Goal: Leave review/rating: Leave review/rating

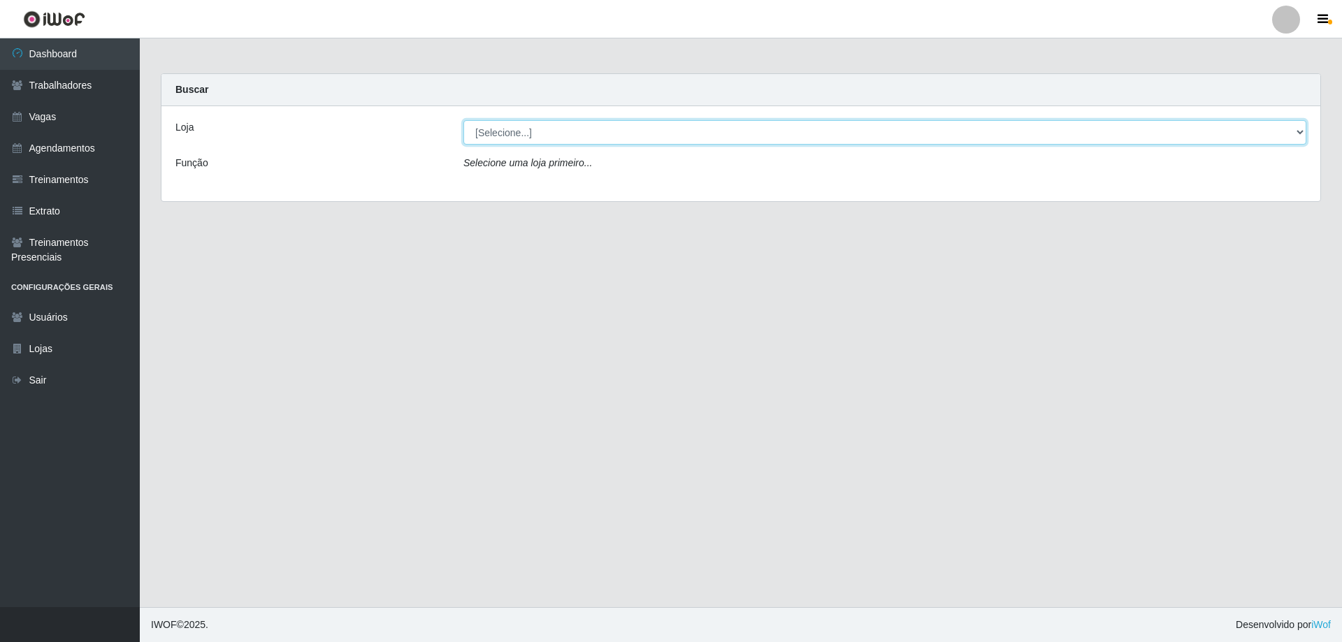
click at [698, 138] on select "[Selecione...] Necão Restaurante" at bounding box center [884, 132] width 843 height 24
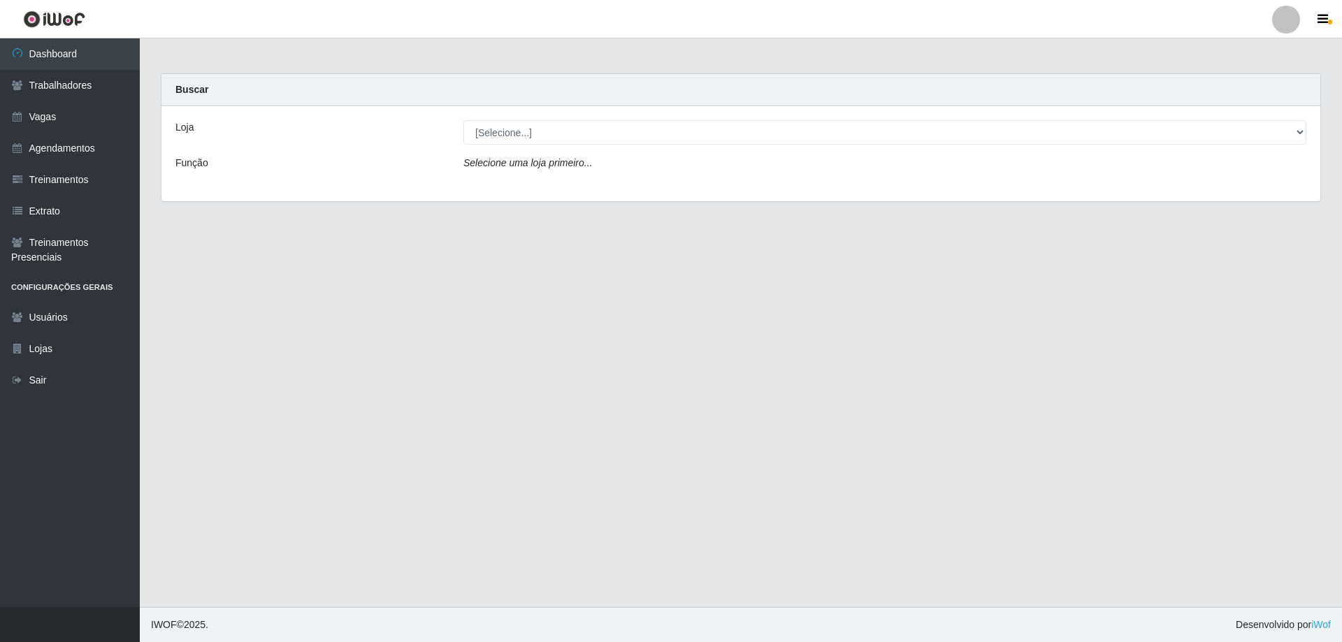
click at [651, 185] on div "Loja [Selecione...] Necão Restaurante Função Selecione uma loja primeiro..." at bounding box center [740, 153] width 1159 height 95
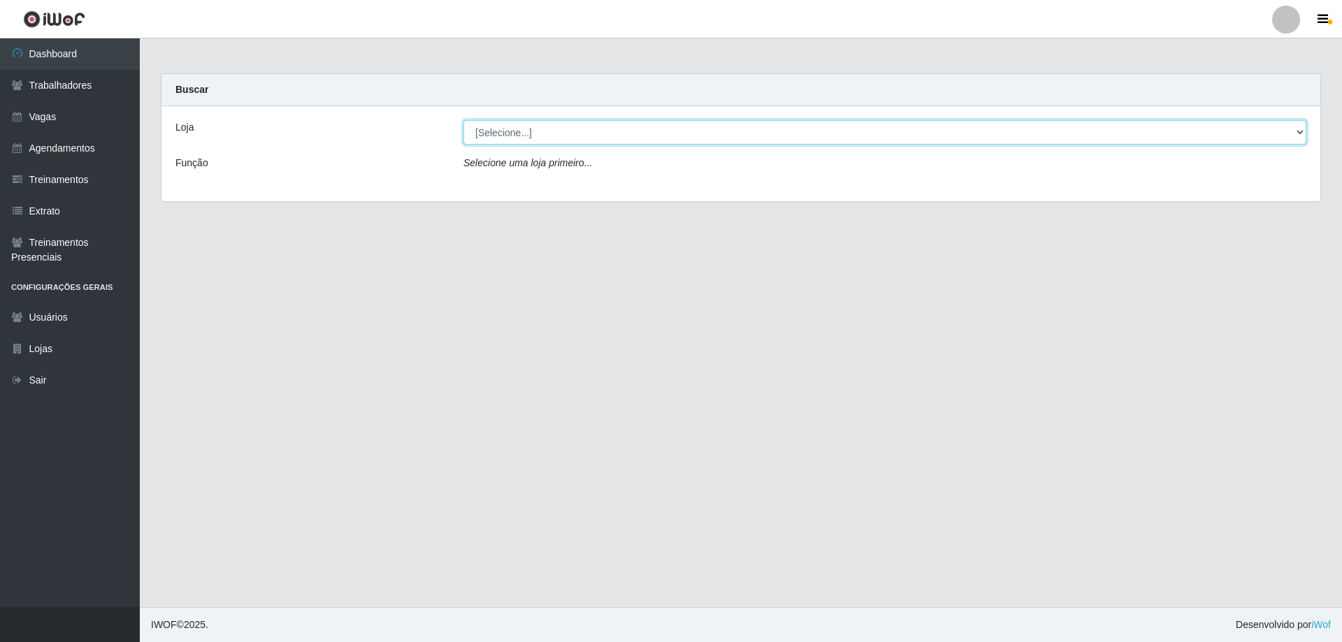
click at [670, 140] on select "[Selecione...] Necão Restaurante" at bounding box center [884, 132] width 843 height 24
select select "334"
click at [463, 120] on select "[Selecione...] Necão Restaurante" at bounding box center [884, 132] width 843 height 24
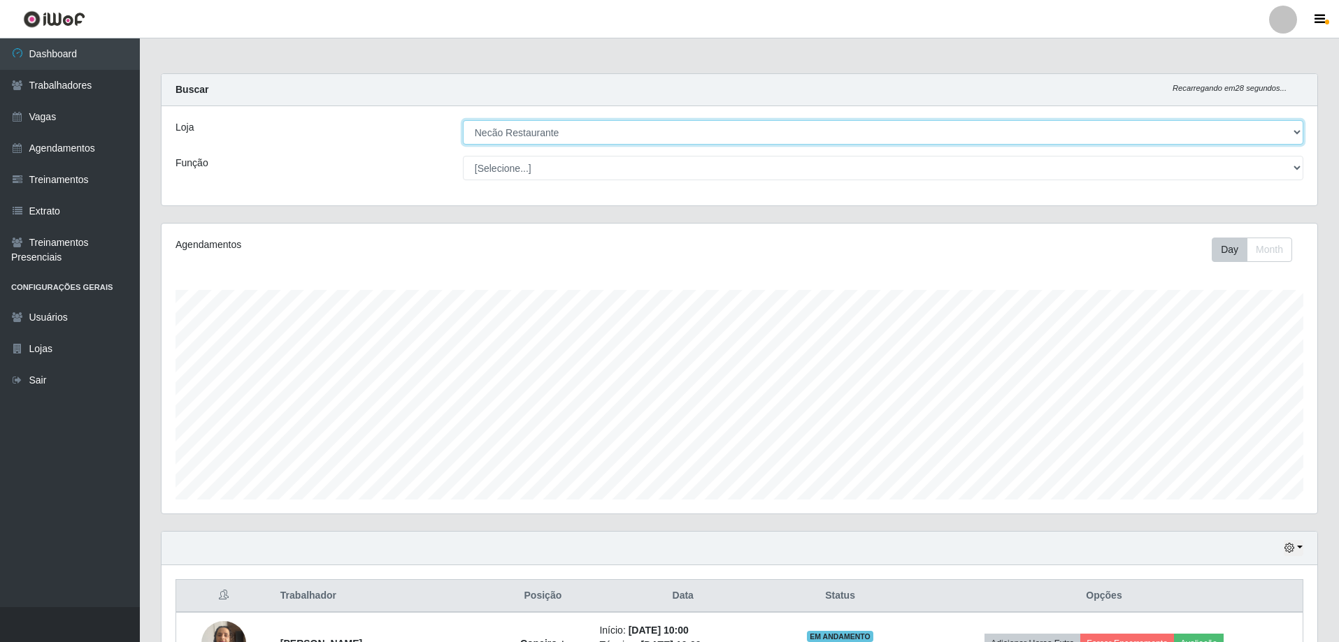
scroll to position [210, 0]
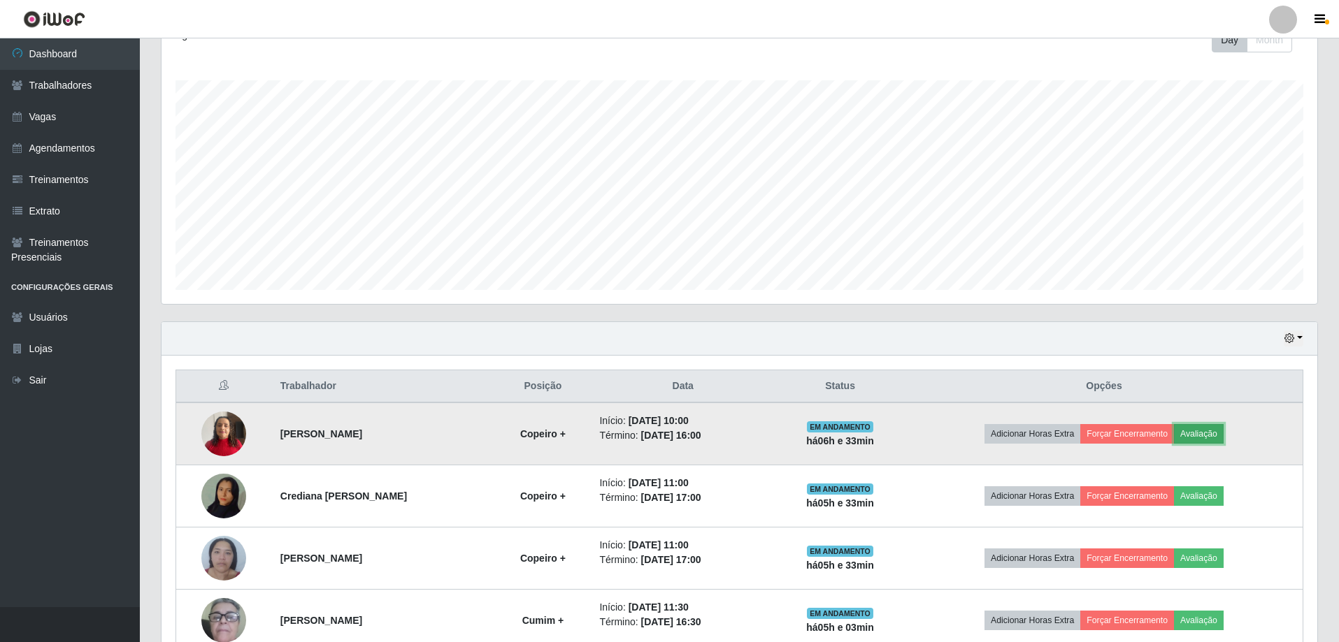
click at [1212, 434] on button "Avaliação" at bounding box center [1199, 434] width 50 height 20
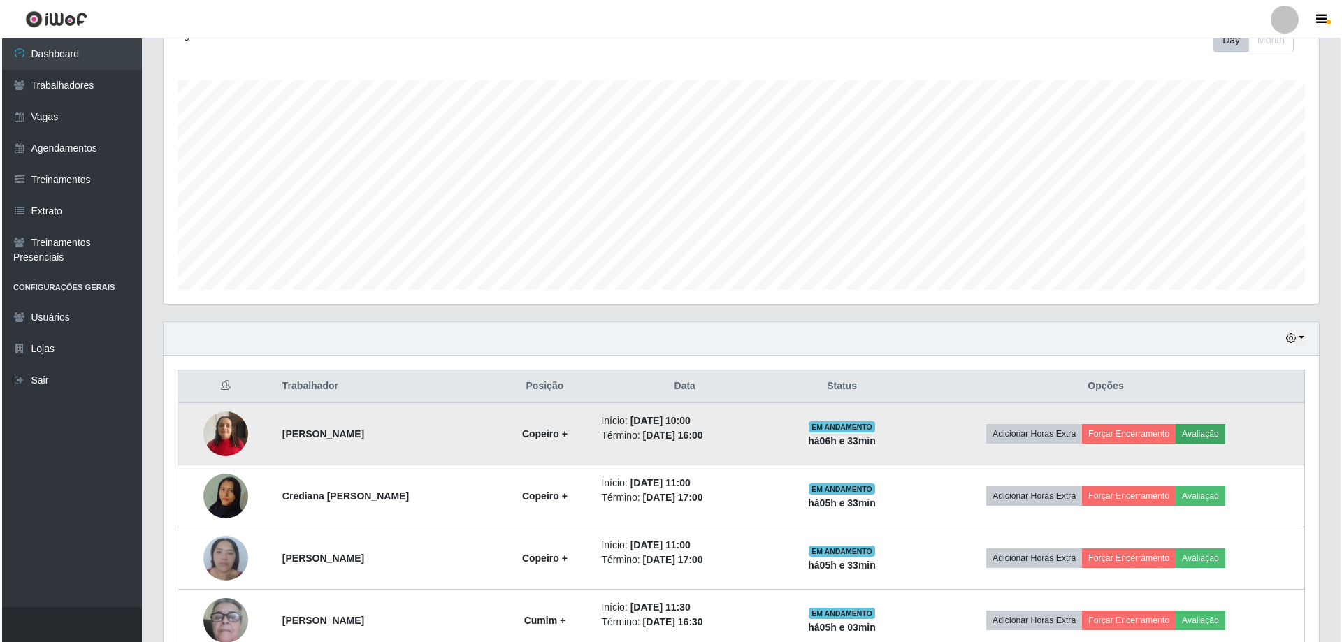
scroll to position [290, 1148]
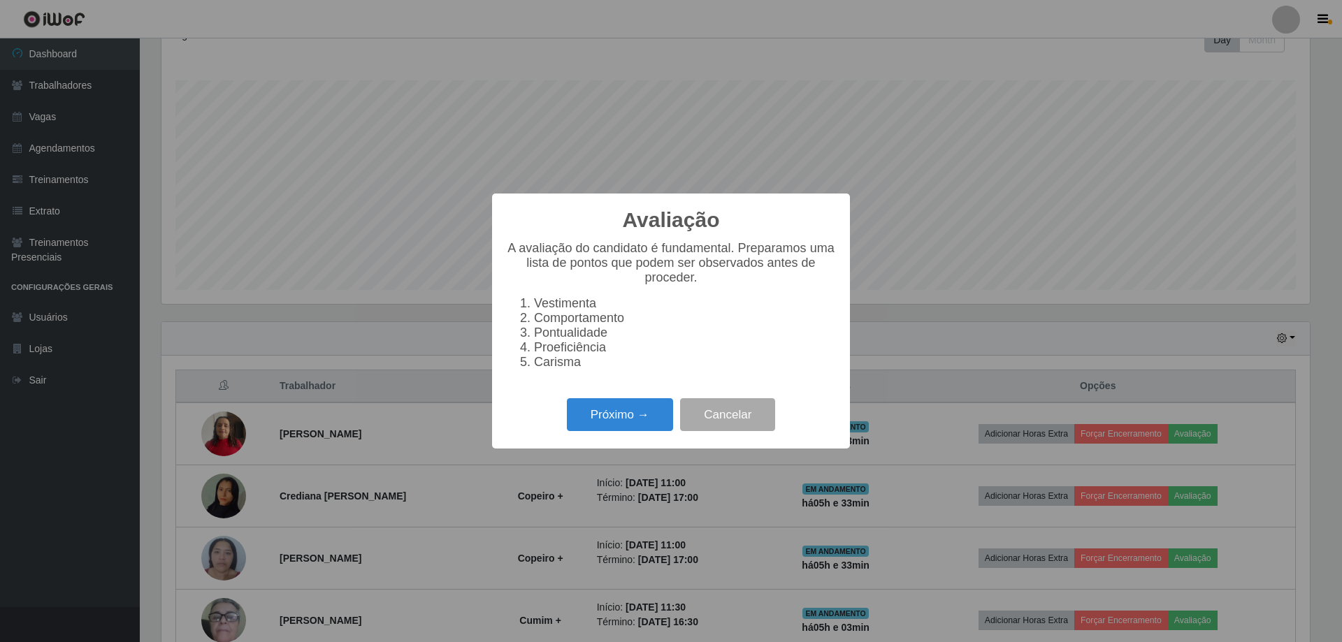
click at [640, 435] on div "Próximo → Cancelar" at bounding box center [671, 415] width 330 height 40
click at [639, 417] on button "Próximo →" at bounding box center [620, 414] width 106 height 33
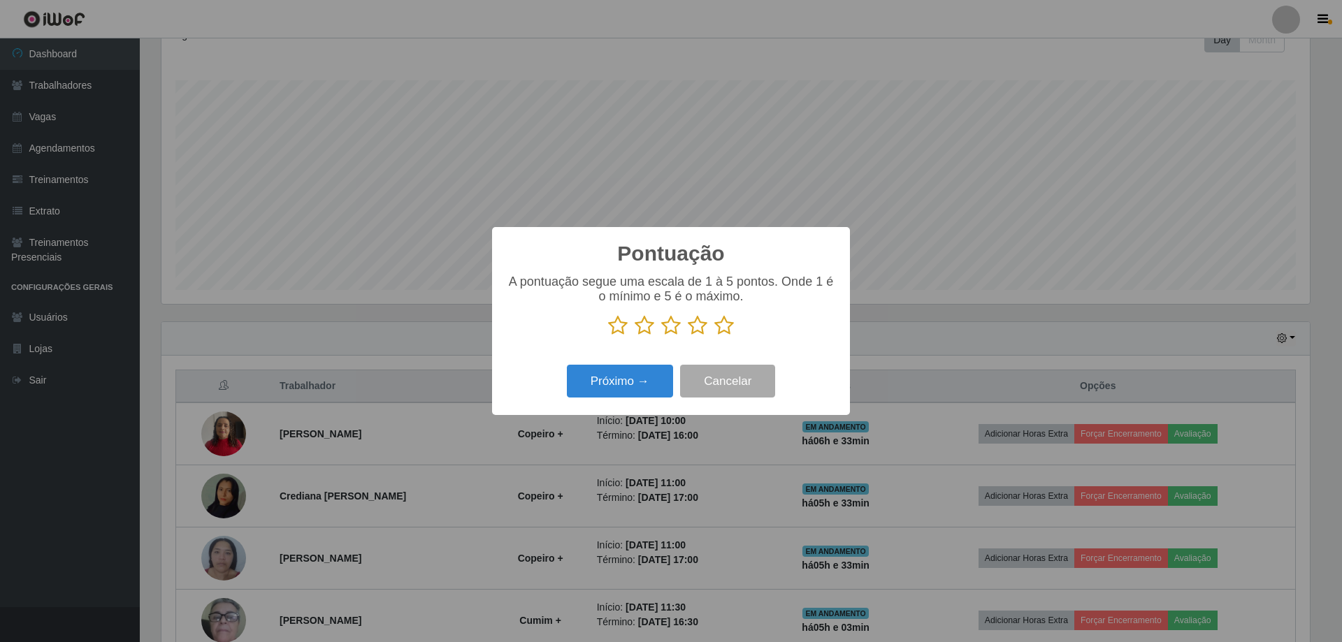
click at [711, 335] on p at bounding box center [671, 325] width 330 height 21
click at [722, 325] on icon at bounding box center [724, 325] width 20 height 21
click at [714, 336] on input "radio" at bounding box center [714, 336] width 0 height 0
click at [648, 383] on button "Próximo →" at bounding box center [620, 381] width 106 height 33
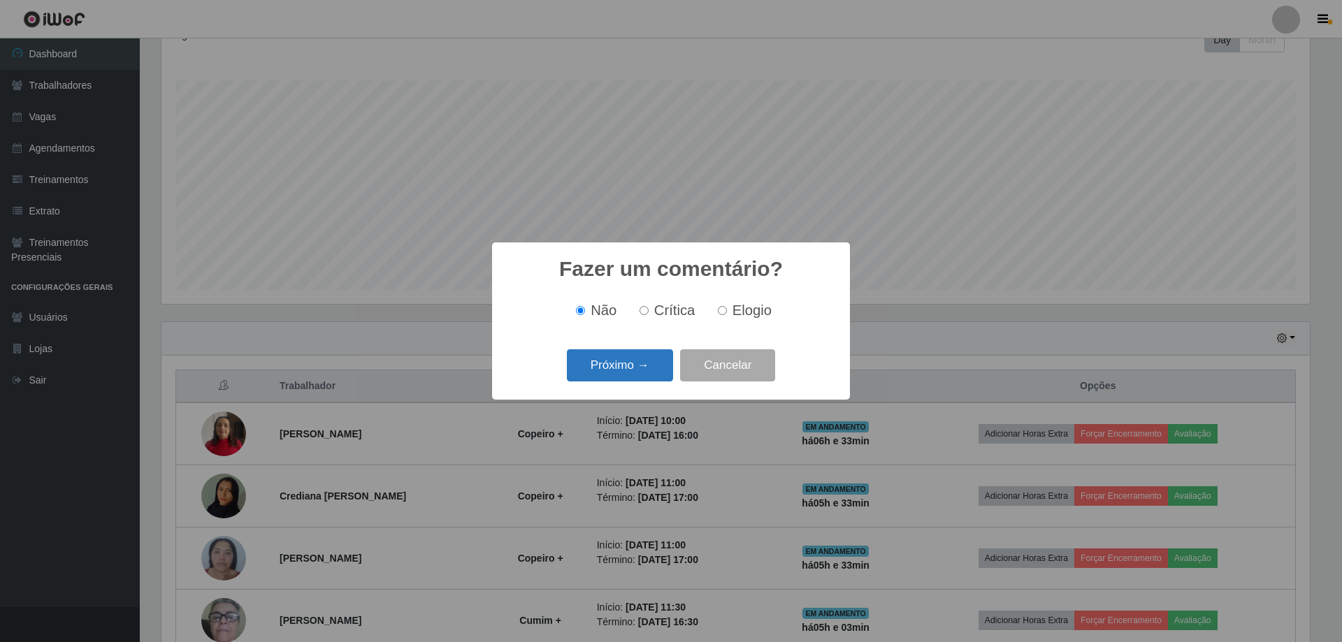
click at [652, 376] on button "Próximo →" at bounding box center [620, 365] width 106 height 33
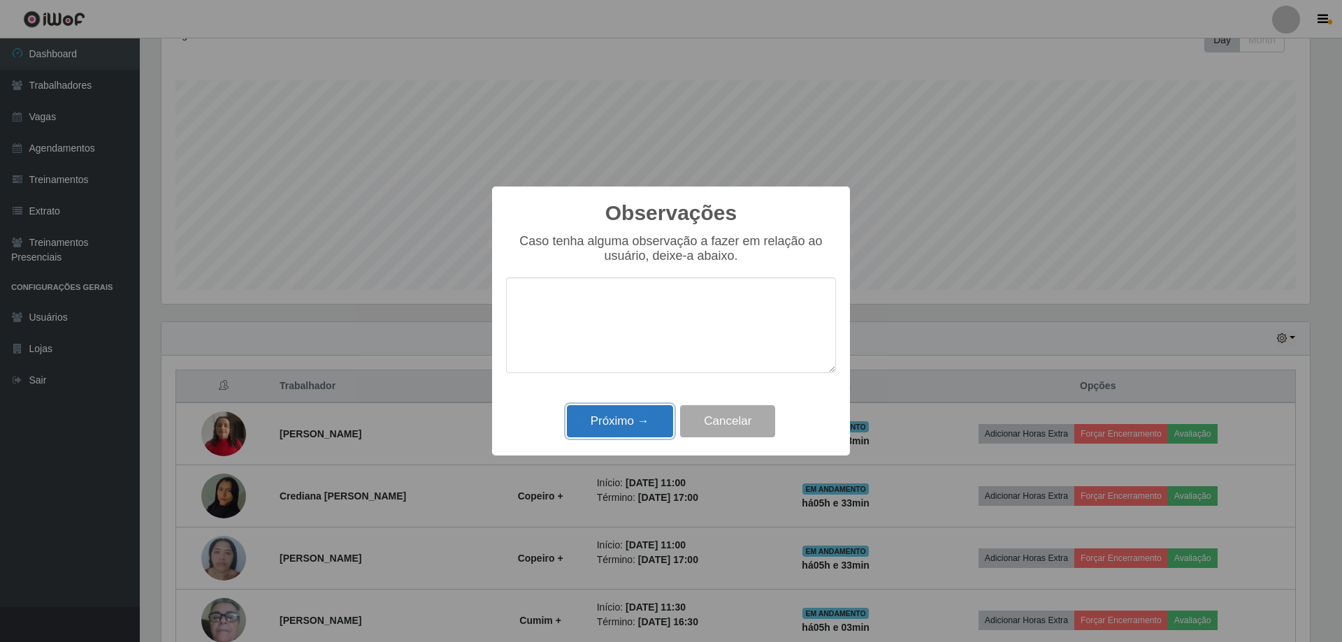
click at [643, 416] on button "Próximo →" at bounding box center [620, 421] width 106 height 33
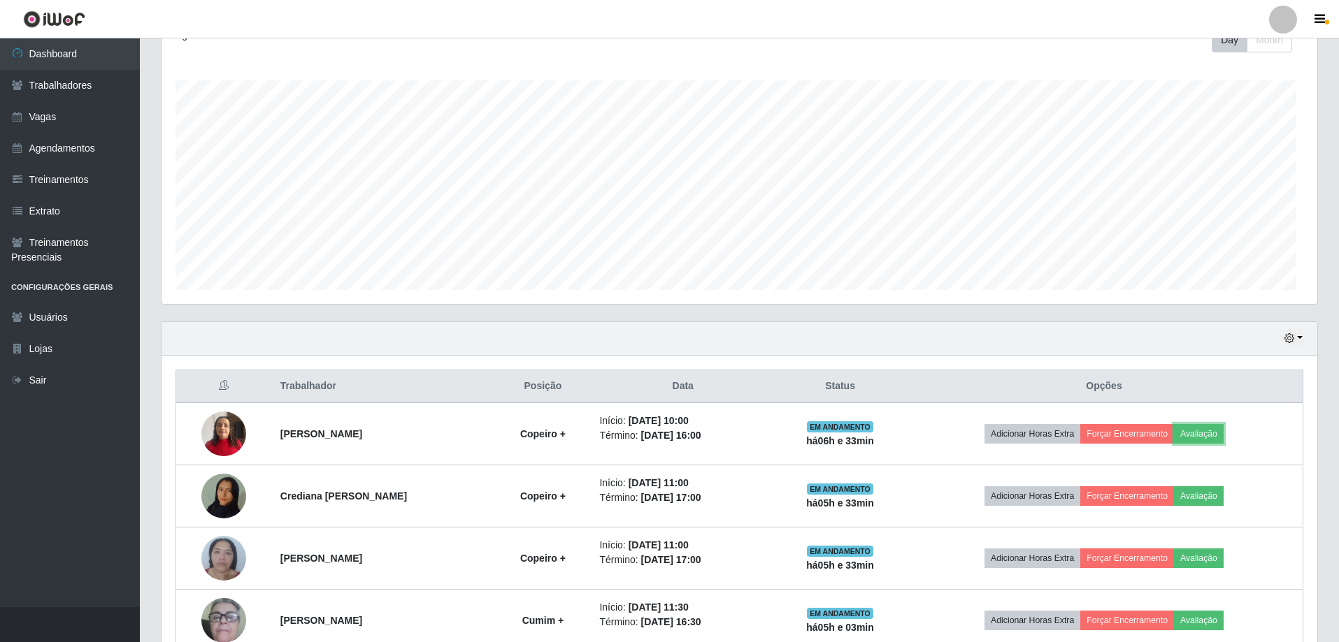
scroll to position [290, 1155]
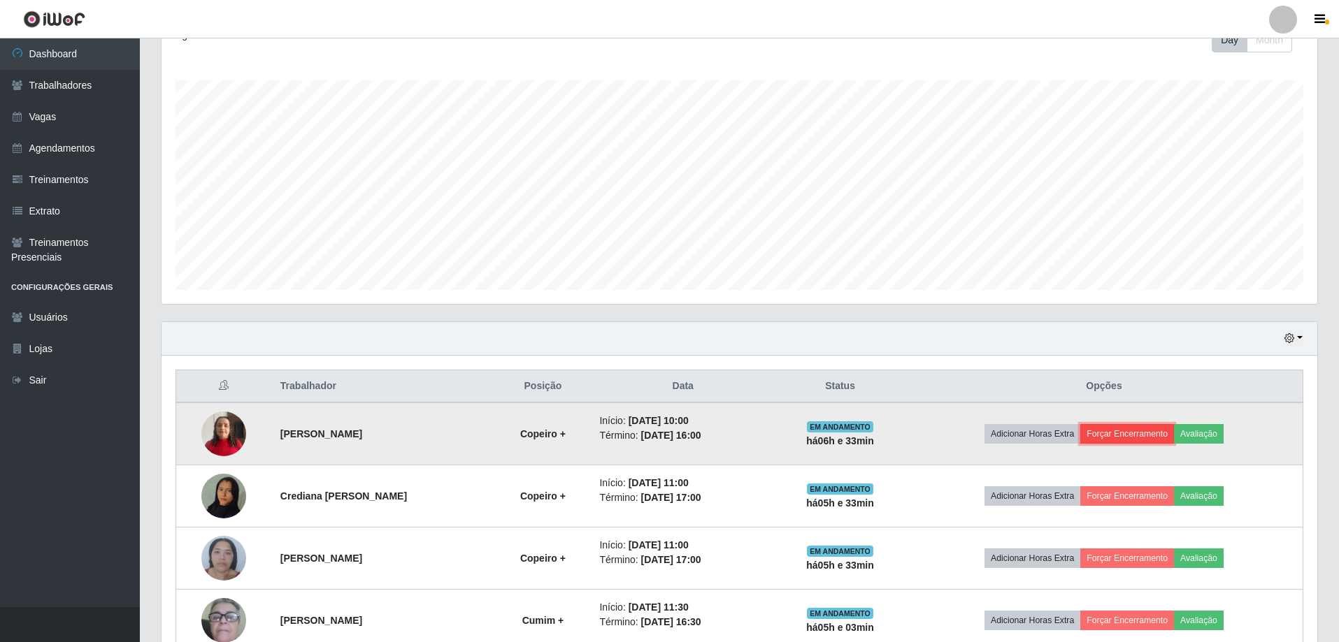
click at [1129, 440] on button "Forçar Encerramento" at bounding box center [1127, 434] width 94 height 20
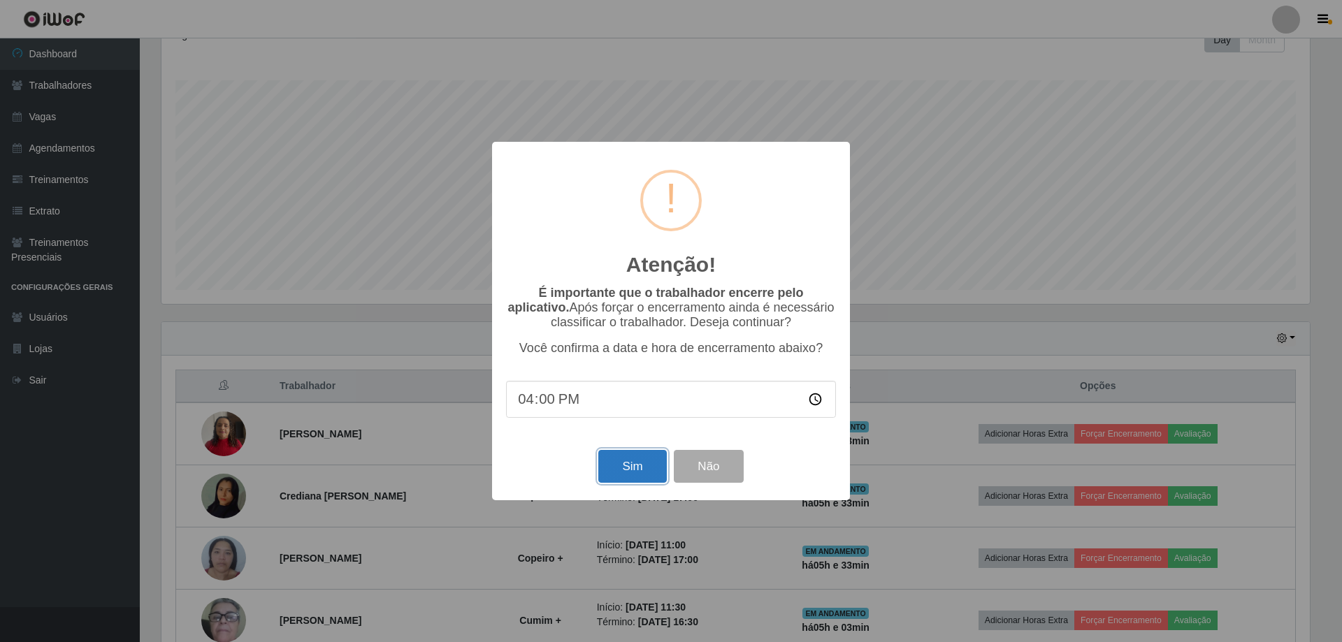
click at [619, 474] on button "Sim" at bounding box center [632, 466] width 68 height 33
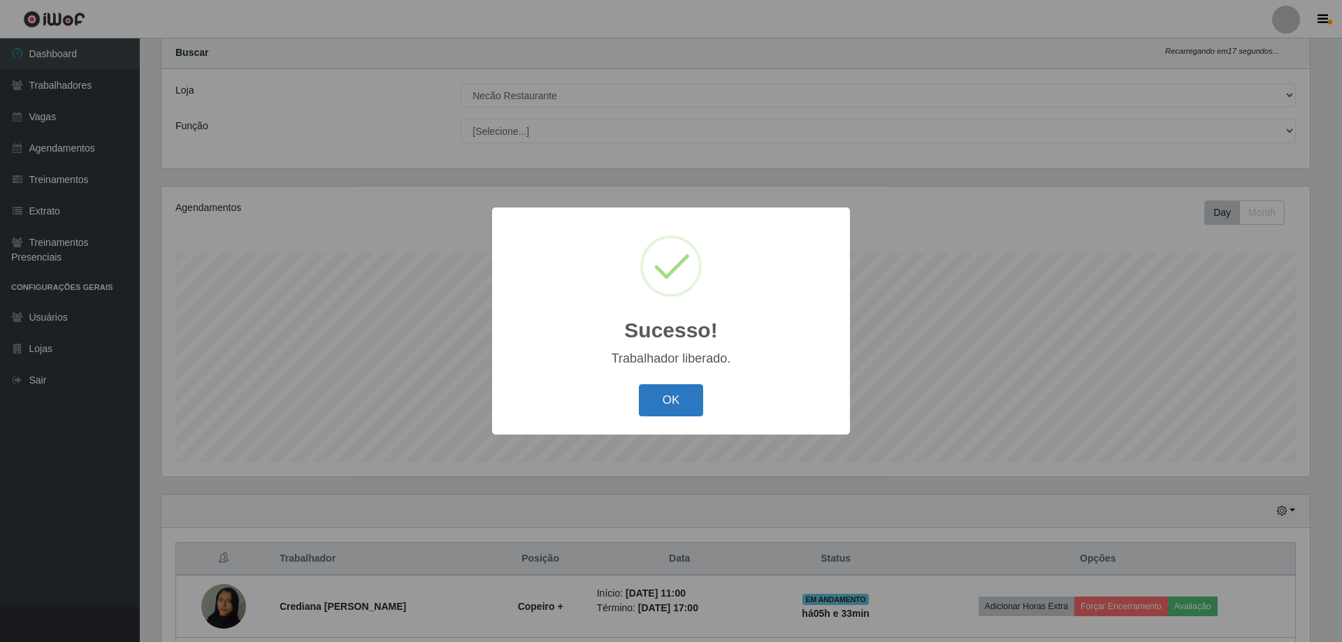
click at [661, 416] on button "OK" at bounding box center [671, 400] width 65 height 33
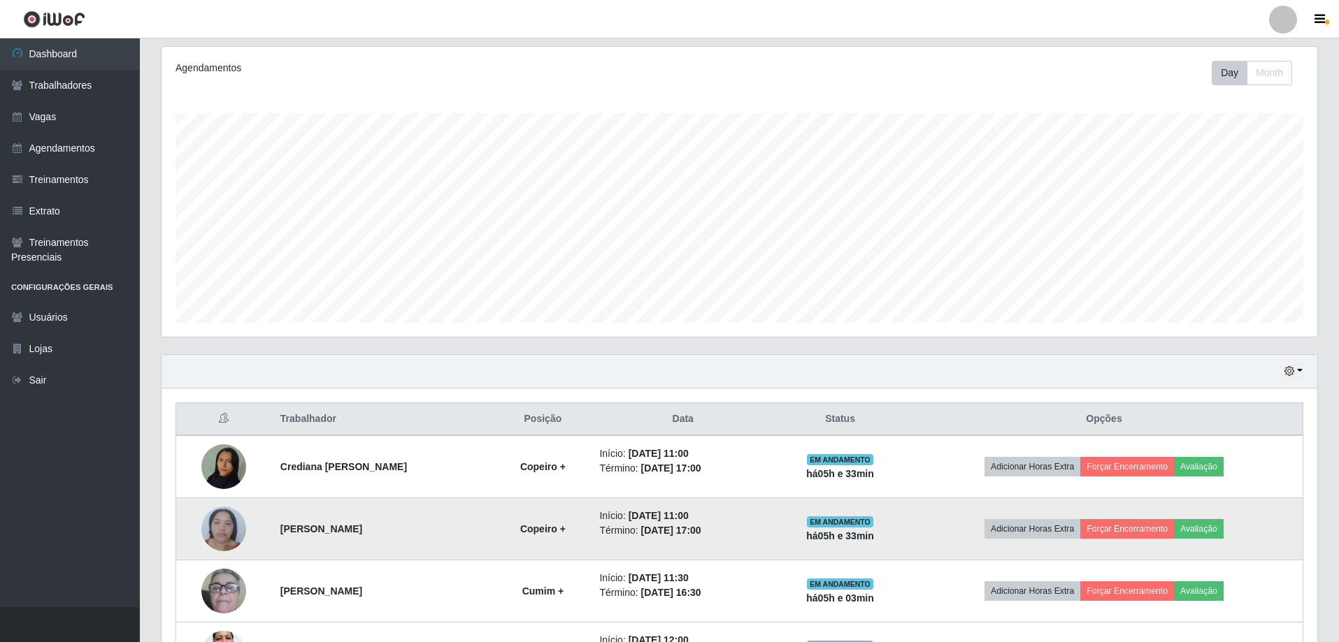
scroll to position [286, 0]
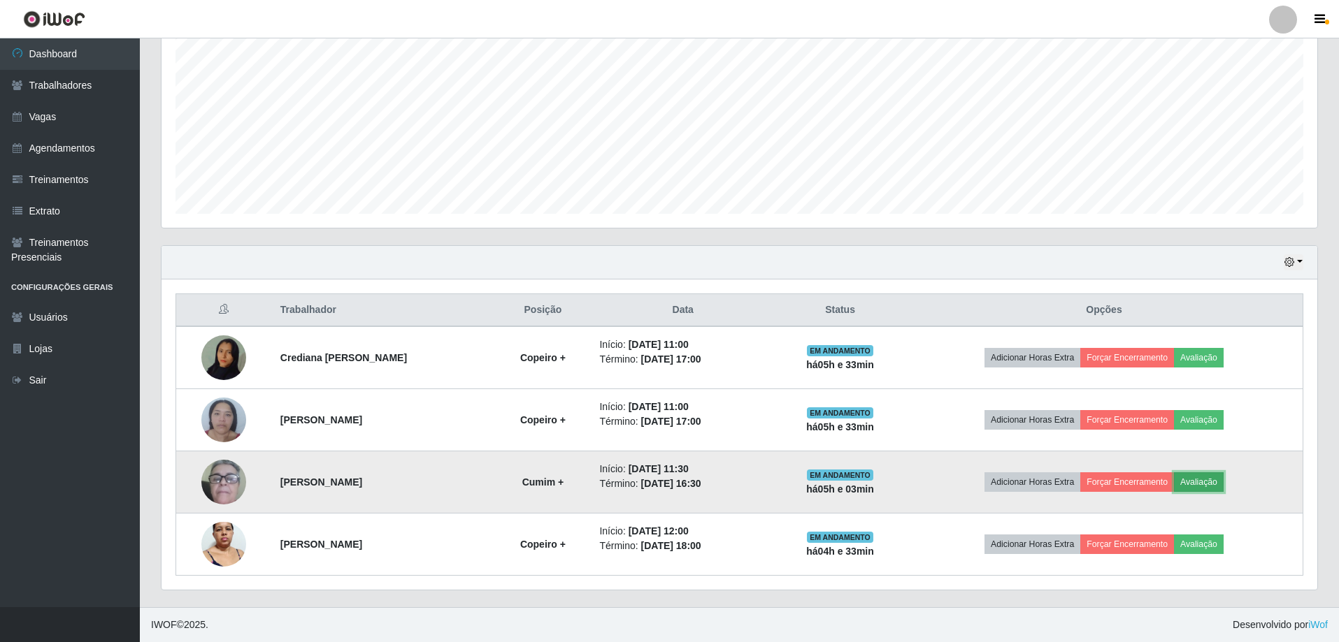
click at [1186, 481] on button "Avaliação" at bounding box center [1199, 482] width 50 height 20
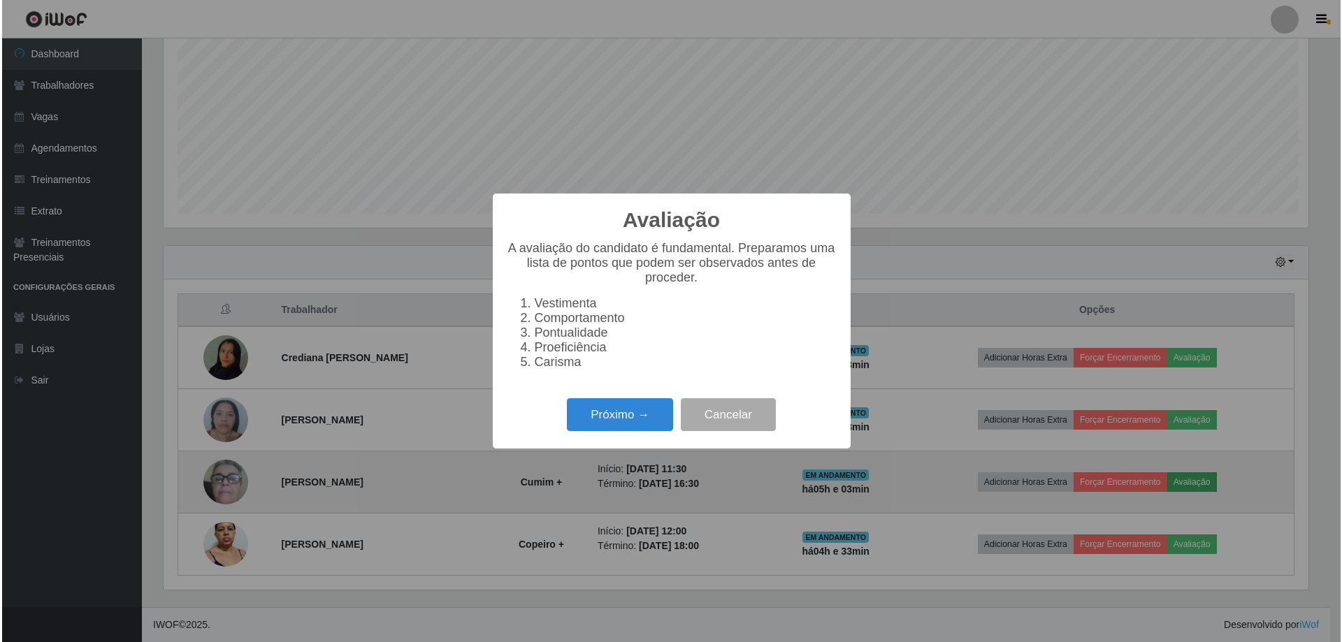
scroll to position [290, 1148]
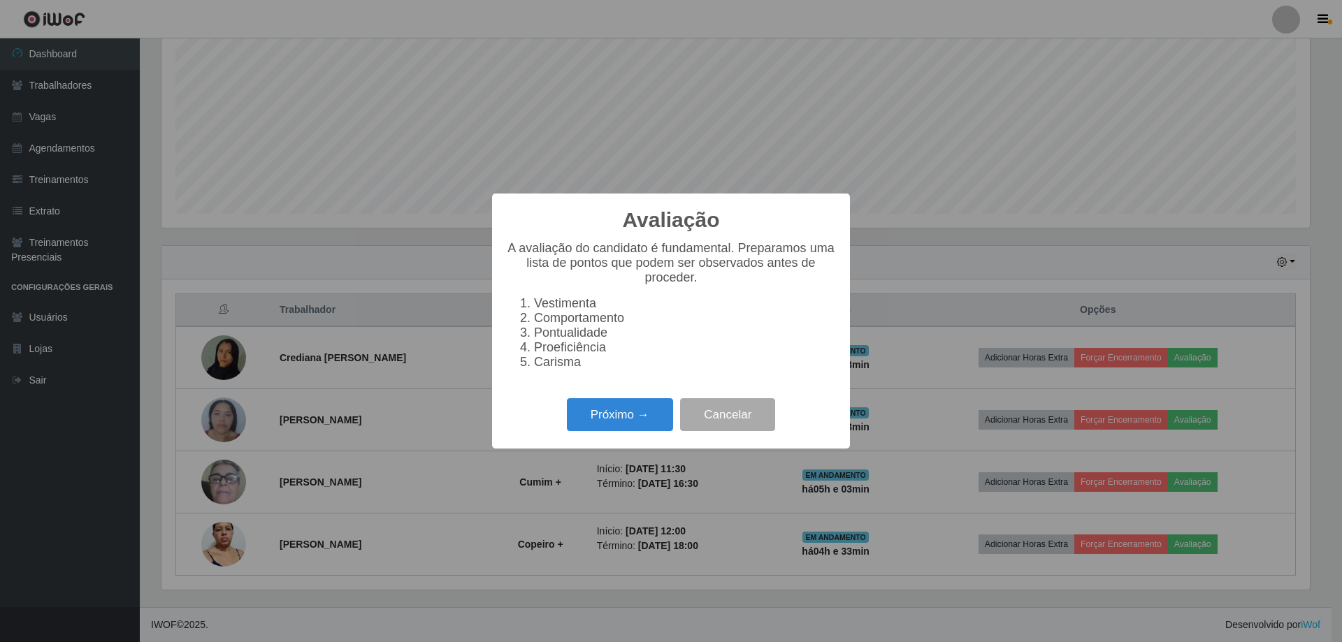
click at [679, 444] on div "Avaliação × A avaliação do candidato é fundamental. Preparamos uma lista de pon…" at bounding box center [671, 321] width 358 height 255
click at [655, 431] on button "Próximo →" at bounding box center [620, 414] width 106 height 33
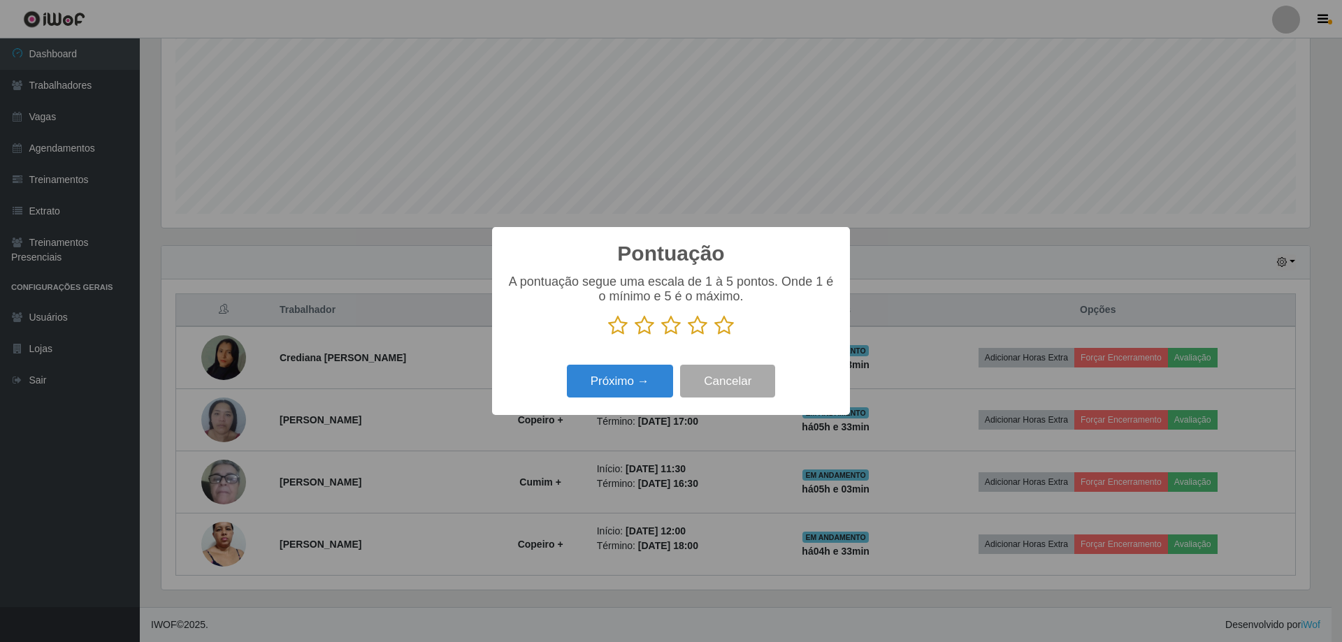
scroll to position [698669, 697810]
click at [728, 327] on icon at bounding box center [724, 325] width 20 height 21
click at [714, 336] on input "radio" at bounding box center [714, 336] width 0 height 0
click at [651, 381] on button "Próximo →" at bounding box center [620, 381] width 106 height 33
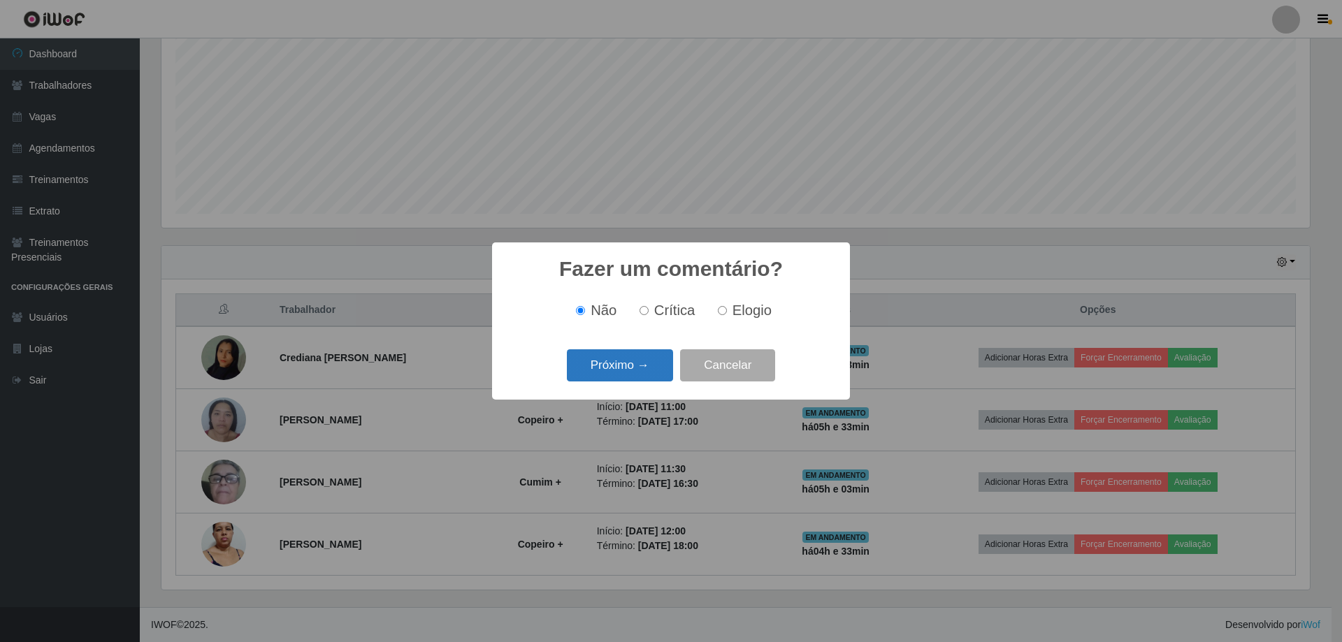
click at [654, 372] on button "Próximo →" at bounding box center [620, 365] width 106 height 33
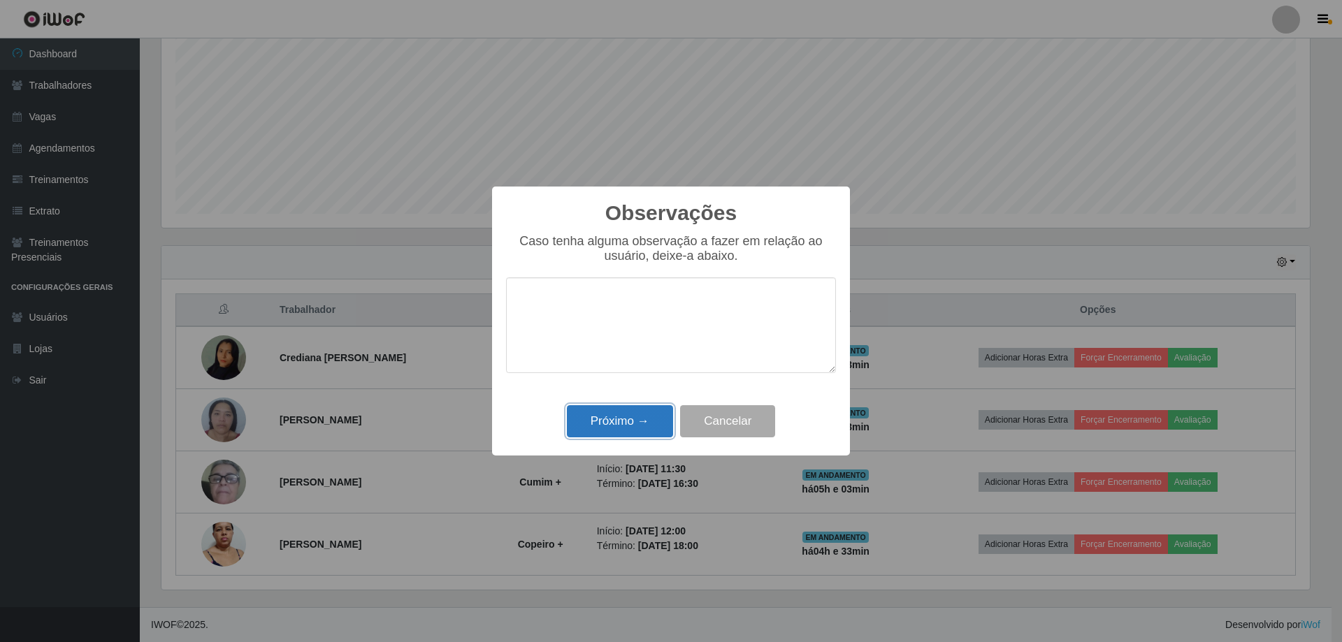
click at [624, 429] on button "Próximo →" at bounding box center [620, 421] width 106 height 33
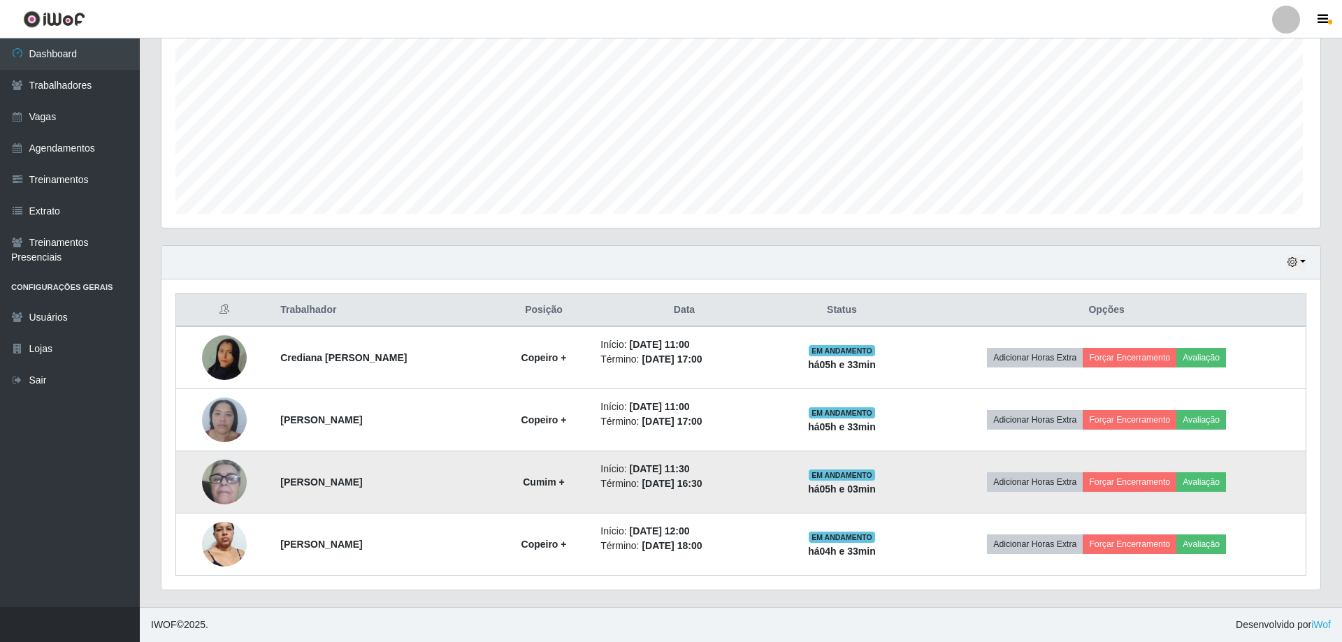
scroll to position [290, 1155]
click at [1117, 486] on button "Forçar Encerramento" at bounding box center [1127, 482] width 94 height 20
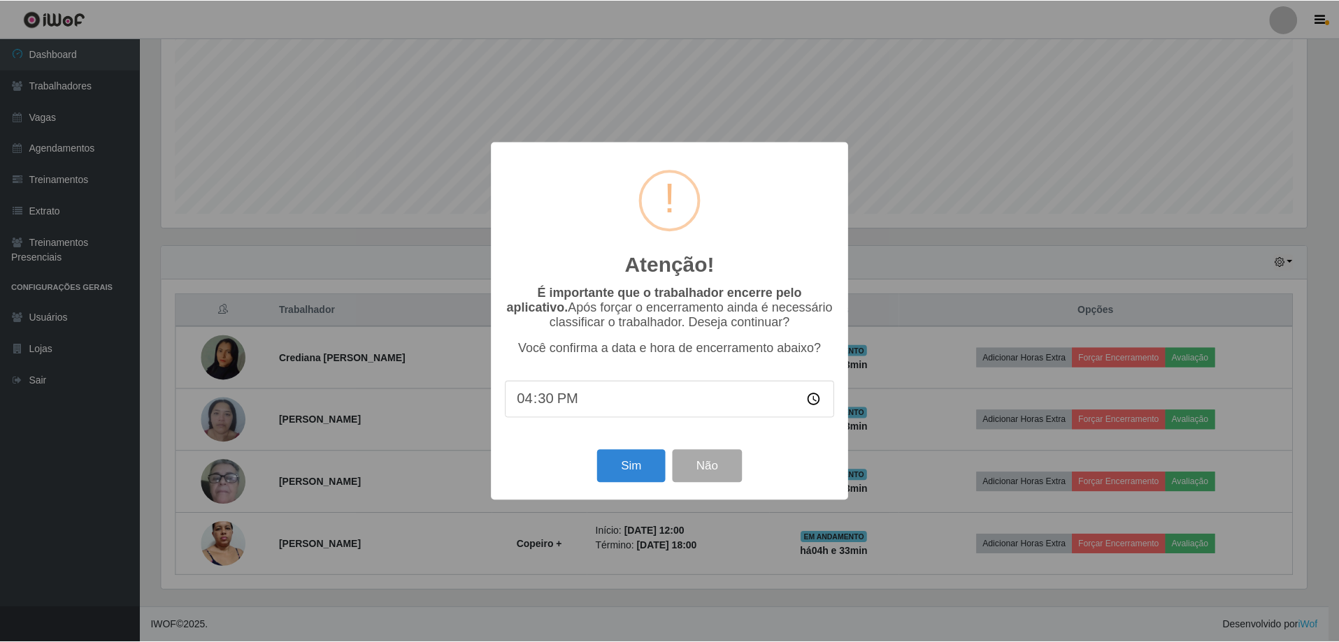
scroll to position [290, 1148]
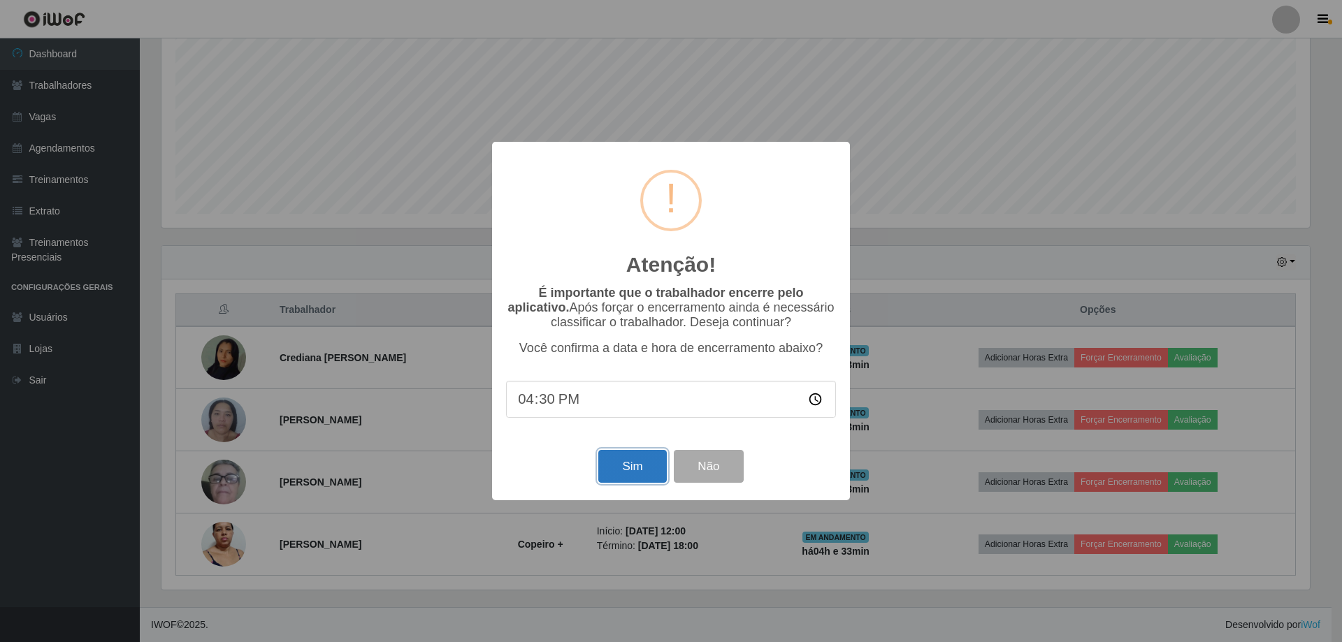
click at [654, 479] on button "Sim" at bounding box center [632, 466] width 68 height 33
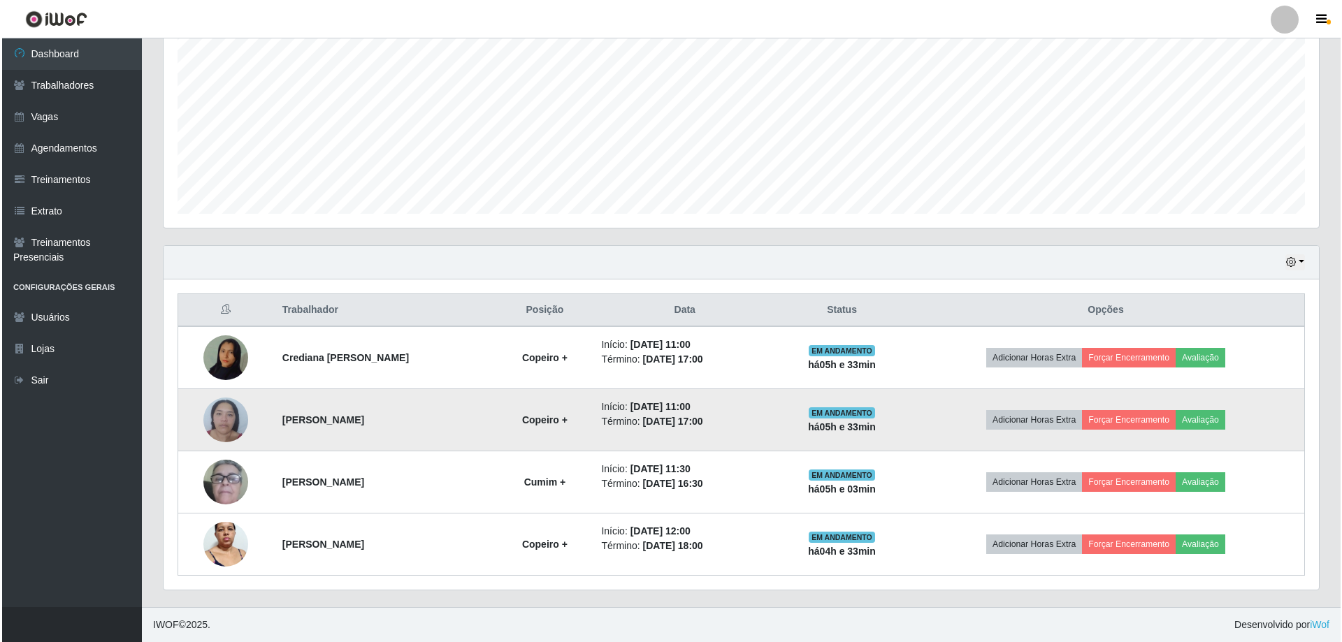
scroll to position [0, 0]
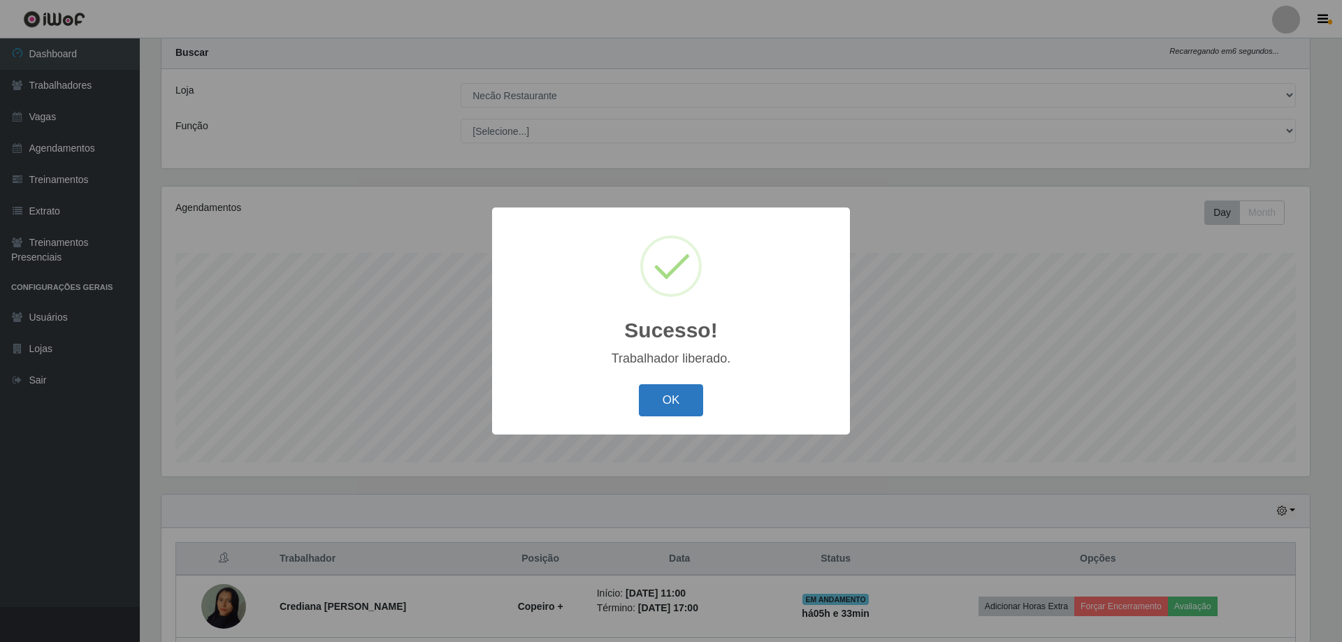
click at [687, 398] on button "OK" at bounding box center [671, 400] width 65 height 33
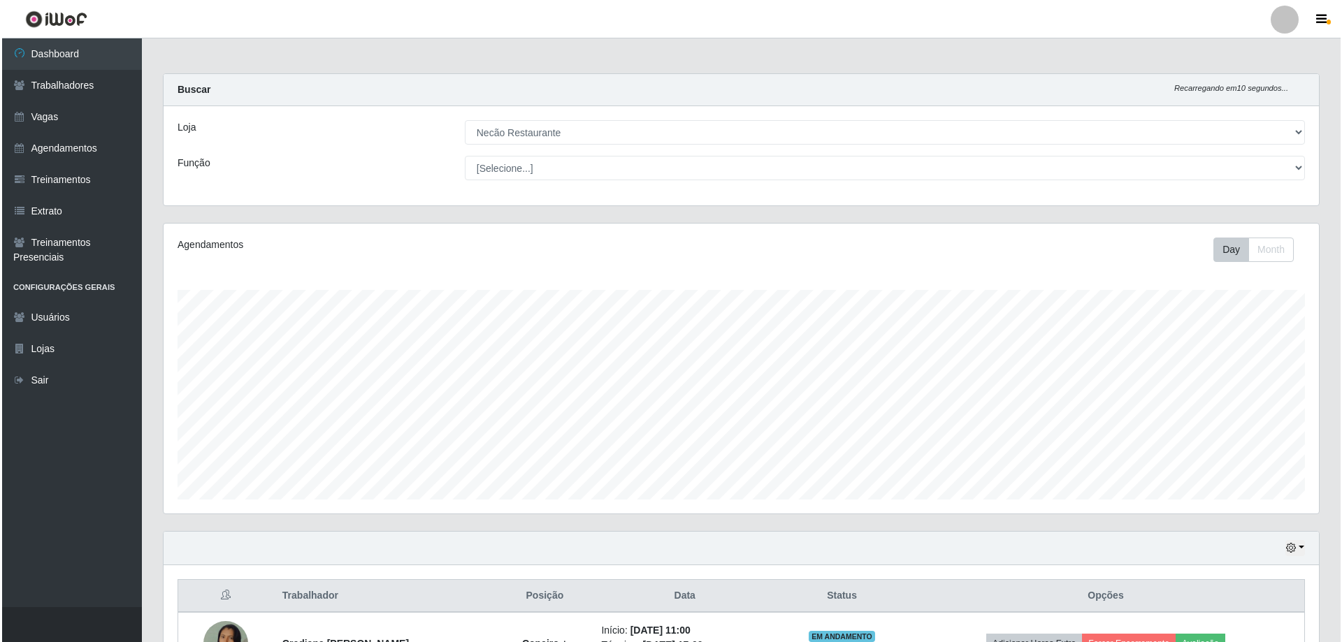
scroll to position [140, 0]
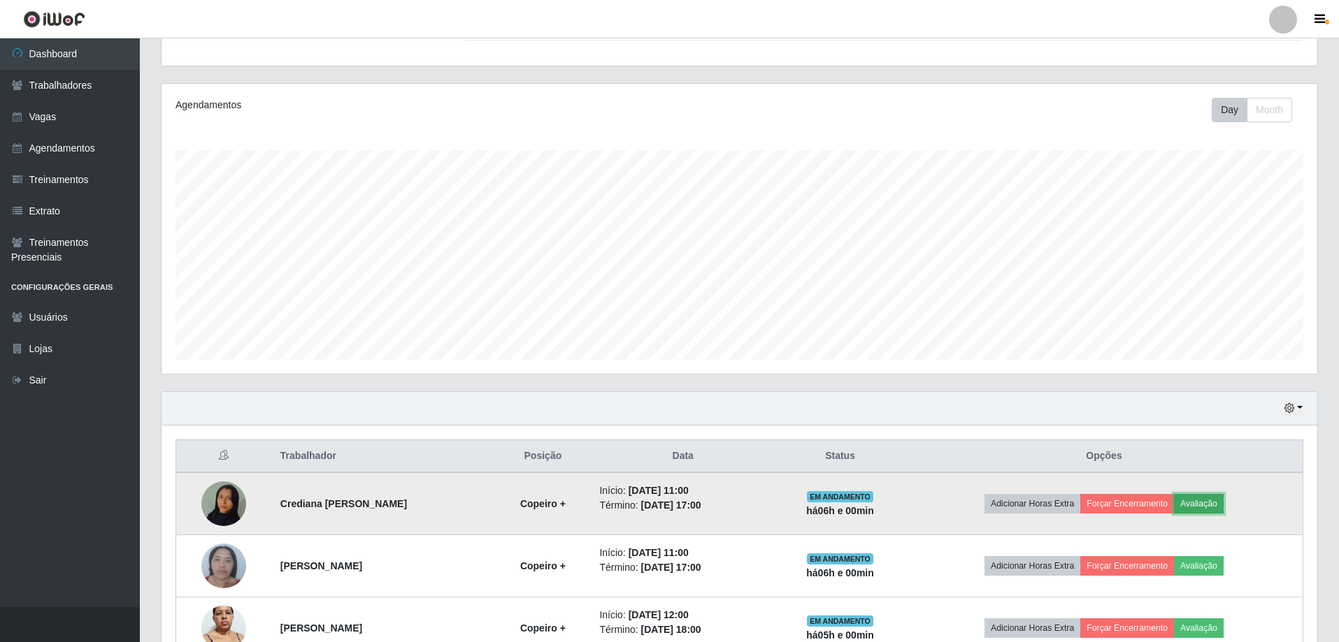
click at [1190, 500] on button "Avaliação" at bounding box center [1199, 504] width 50 height 20
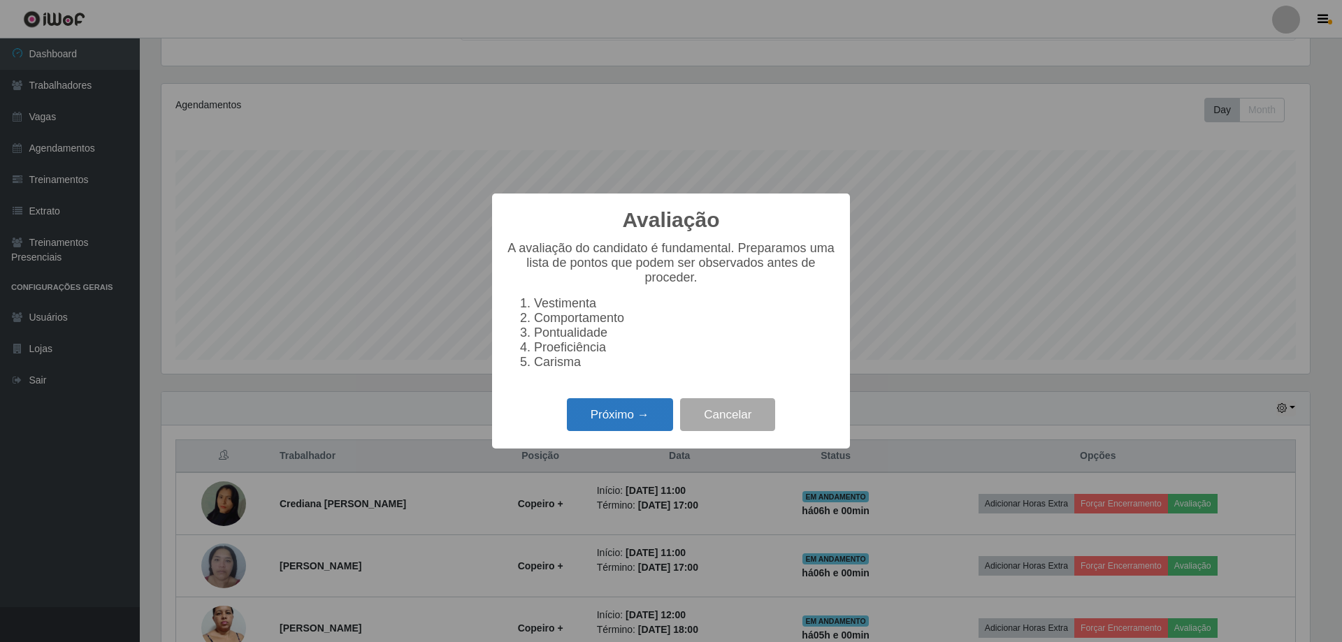
click at [654, 425] on button "Próximo →" at bounding box center [620, 414] width 106 height 33
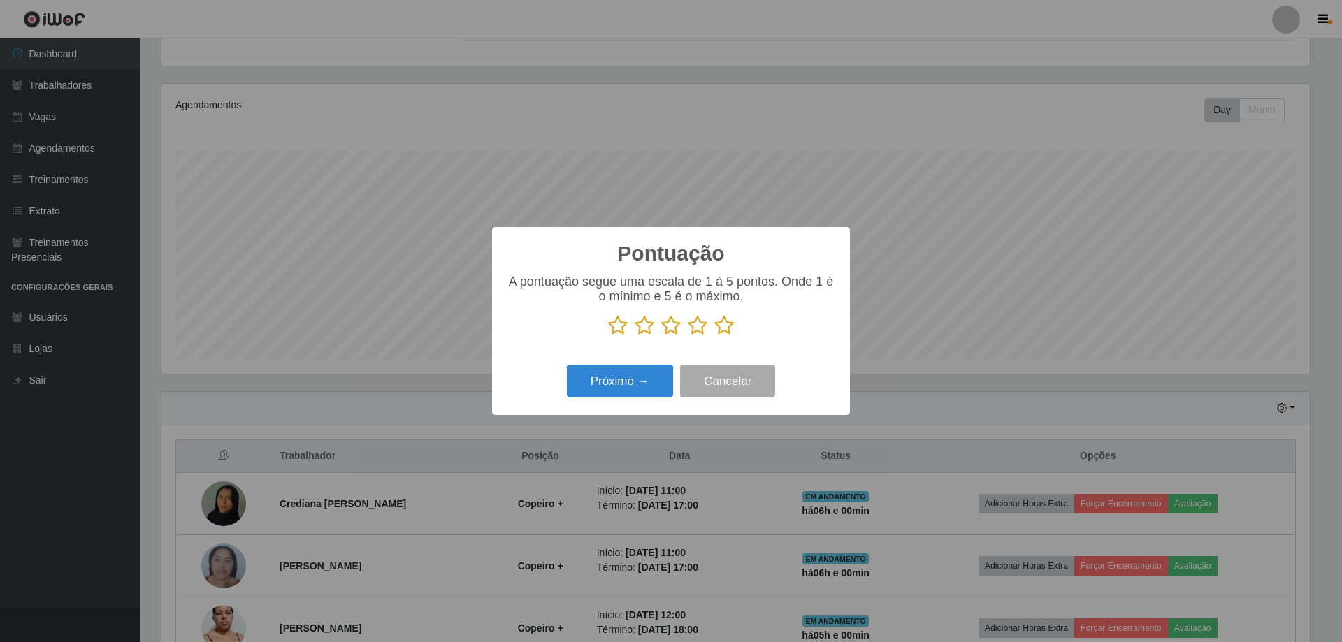
scroll to position [698669, 697810]
click at [735, 326] on p at bounding box center [671, 325] width 330 height 21
click at [730, 331] on icon at bounding box center [724, 325] width 20 height 21
click at [714, 336] on input "radio" at bounding box center [714, 336] width 0 height 0
click at [647, 369] on button "Próximo →" at bounding box center [620, 381] width 106 height 33
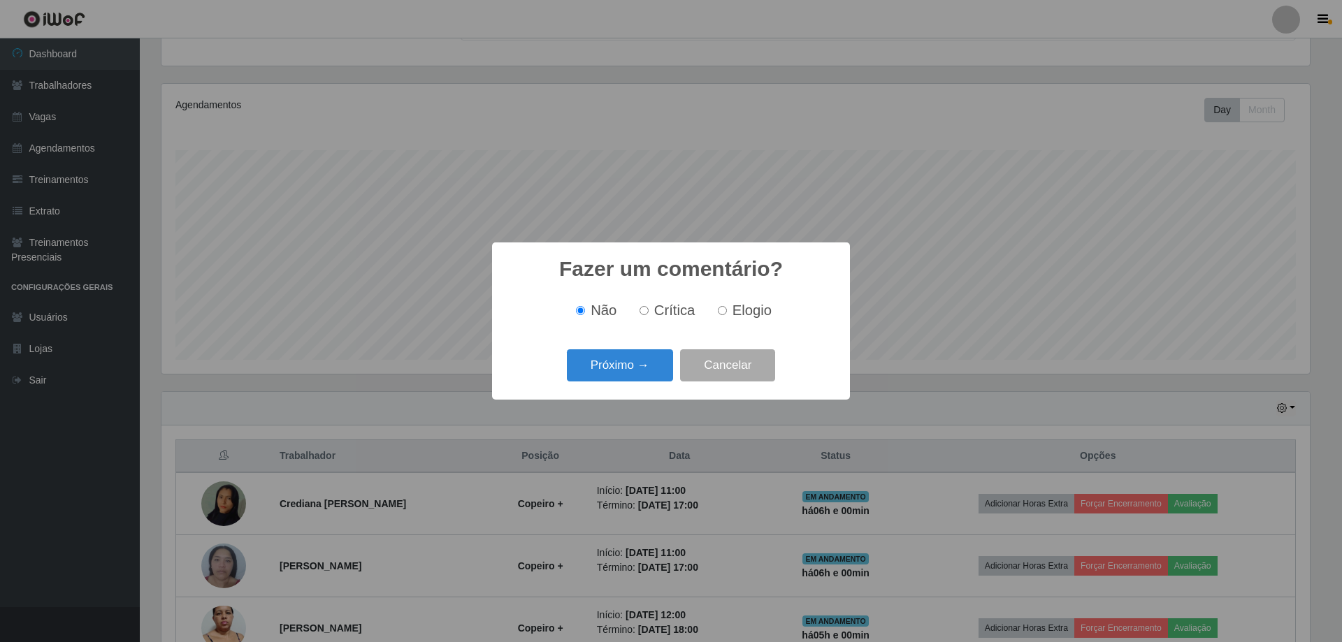
click at [647, 369] on button "Próximo →" at bounding box center [620, 365] width 106 height 33
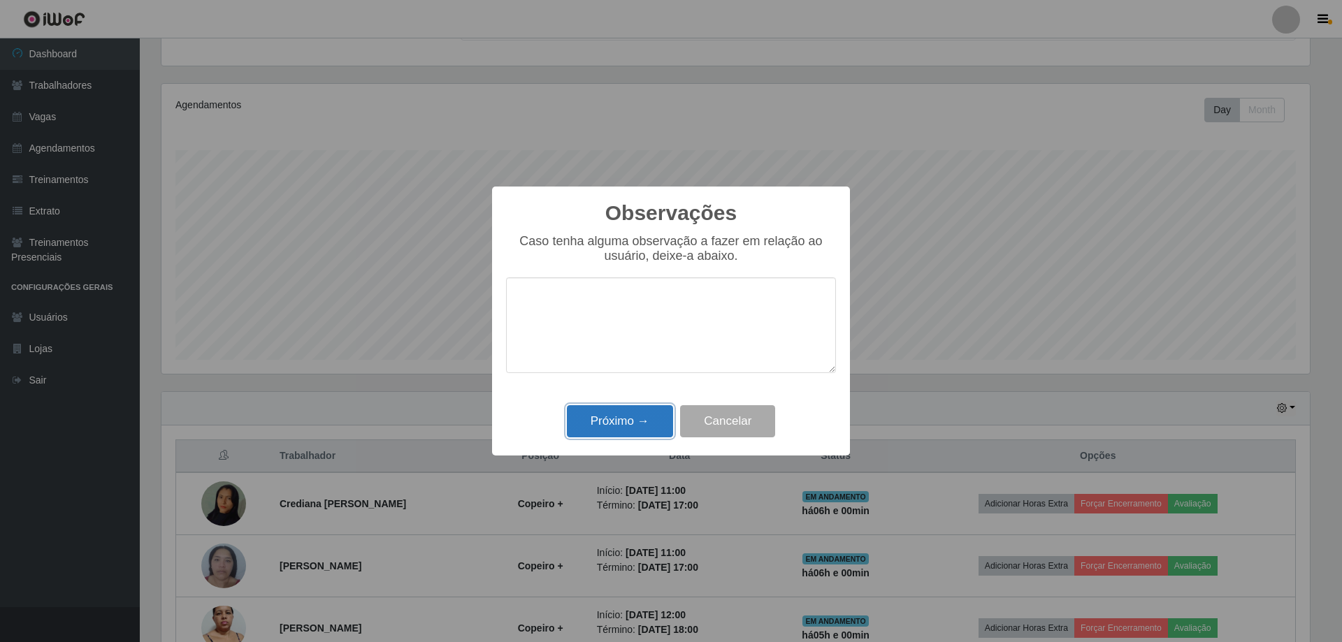
click at [661, 435] on button "Próximo →" at bounding box center [620, 421] width 106 height 33
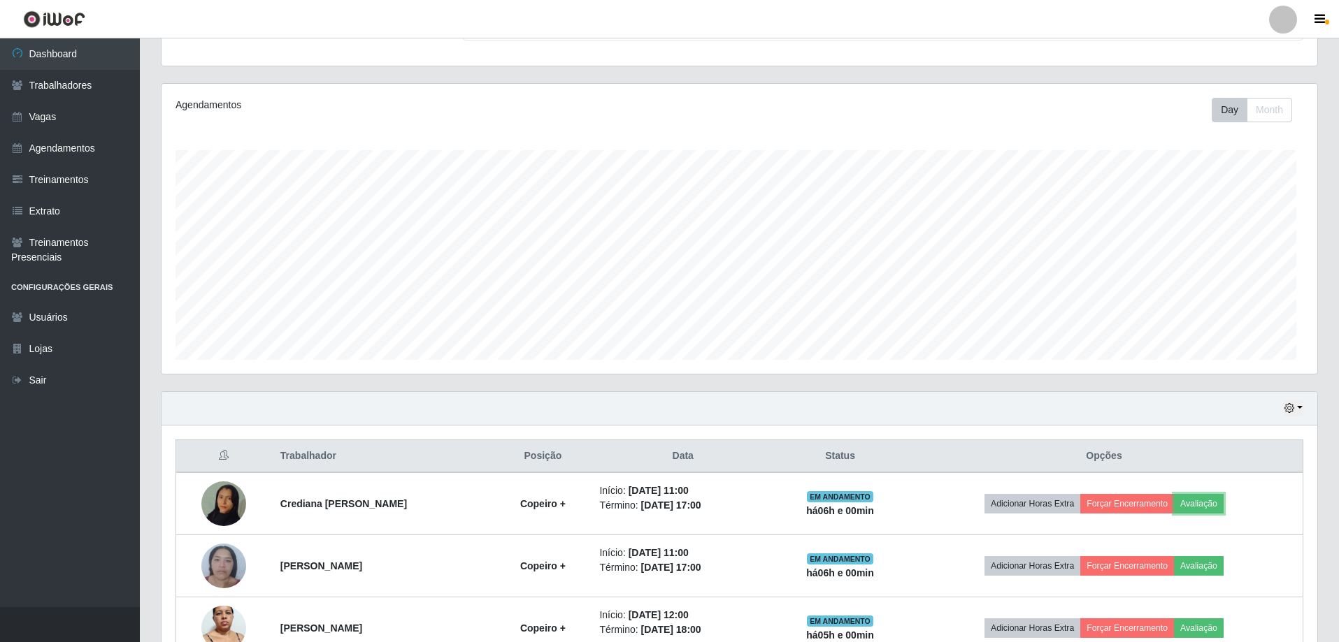
scroll to position [290, 1155]
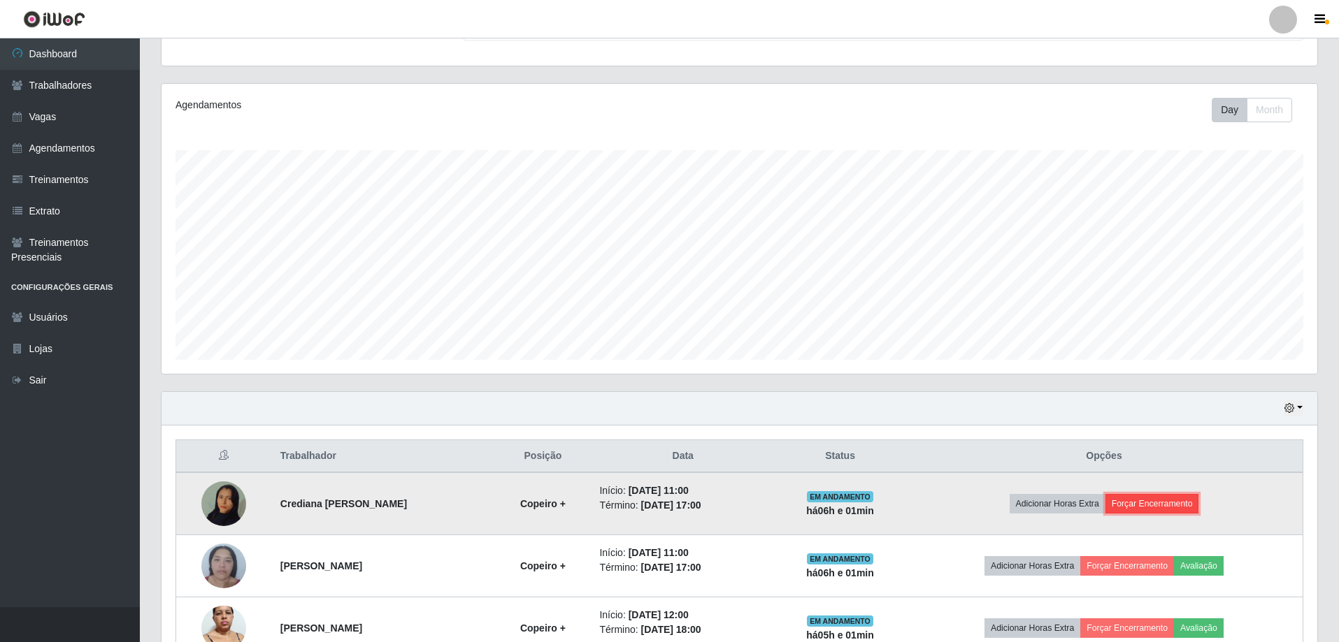
click at [1191, 510] on button "Forçar Encerramento" at bounding box center [1152, 504] width 94 height 20
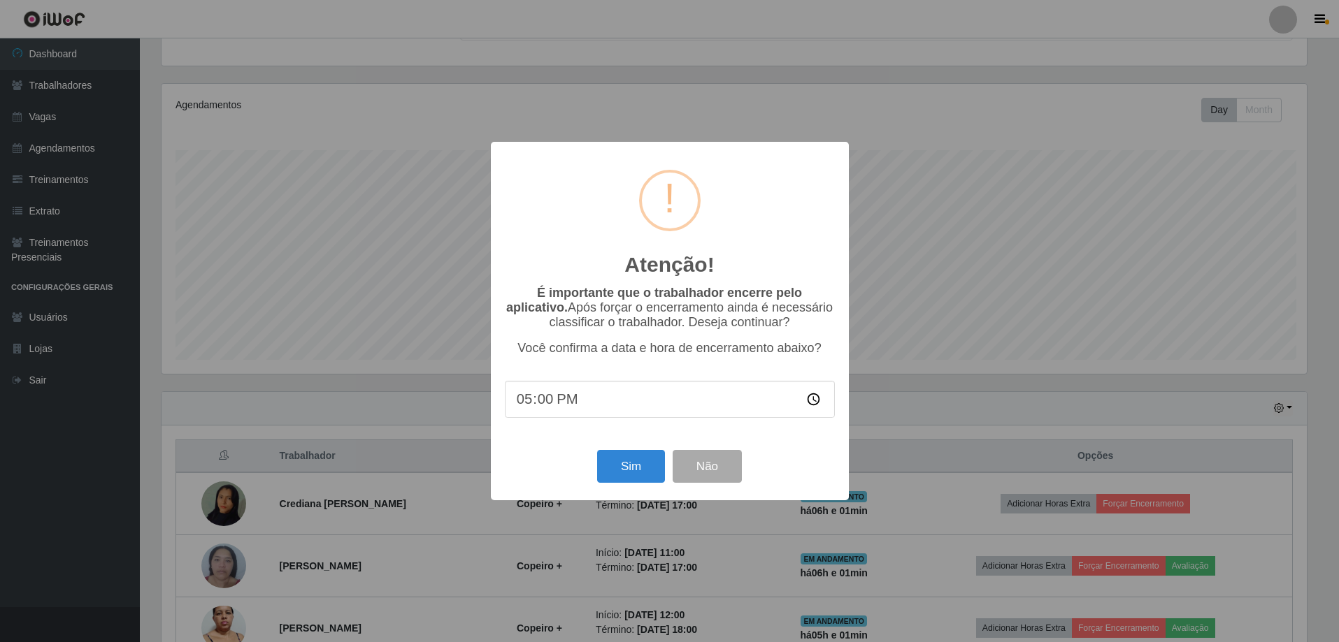
scroll to position [290, 1148]
click at [619, 466] on button "Sim" at bounding box center [632, 466] width 68 height 33
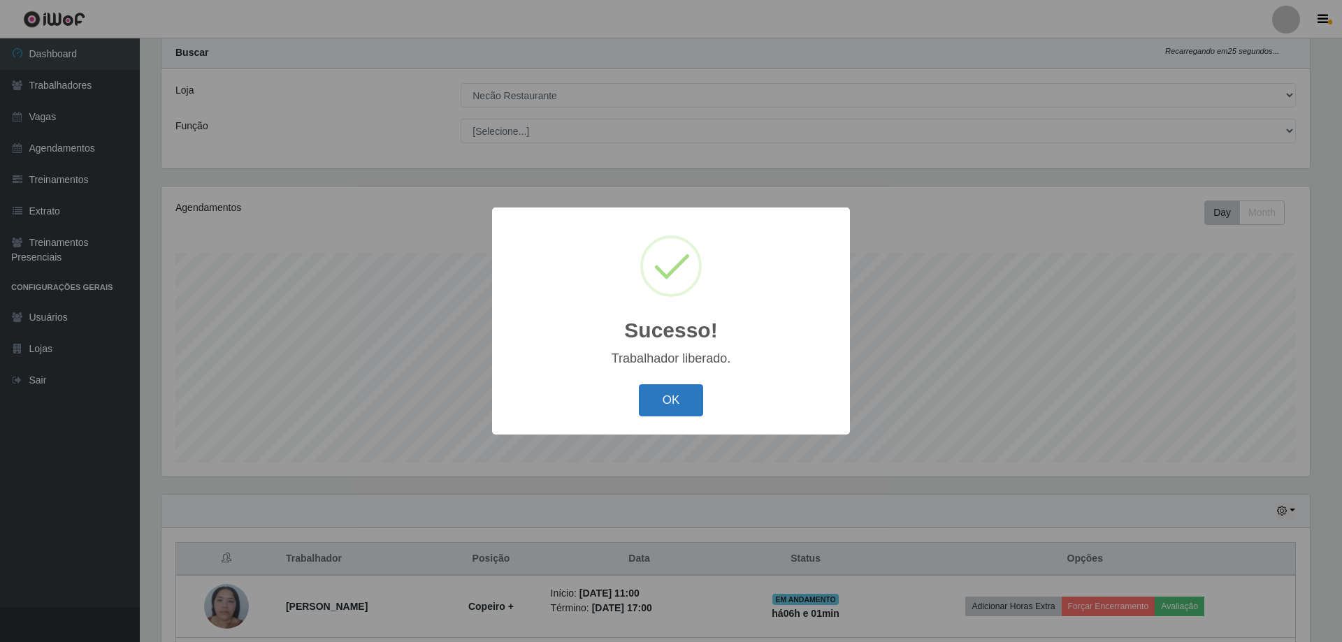
click at [679, 403] on button "OK" at bounding box center [671, 400] width 65 height 33
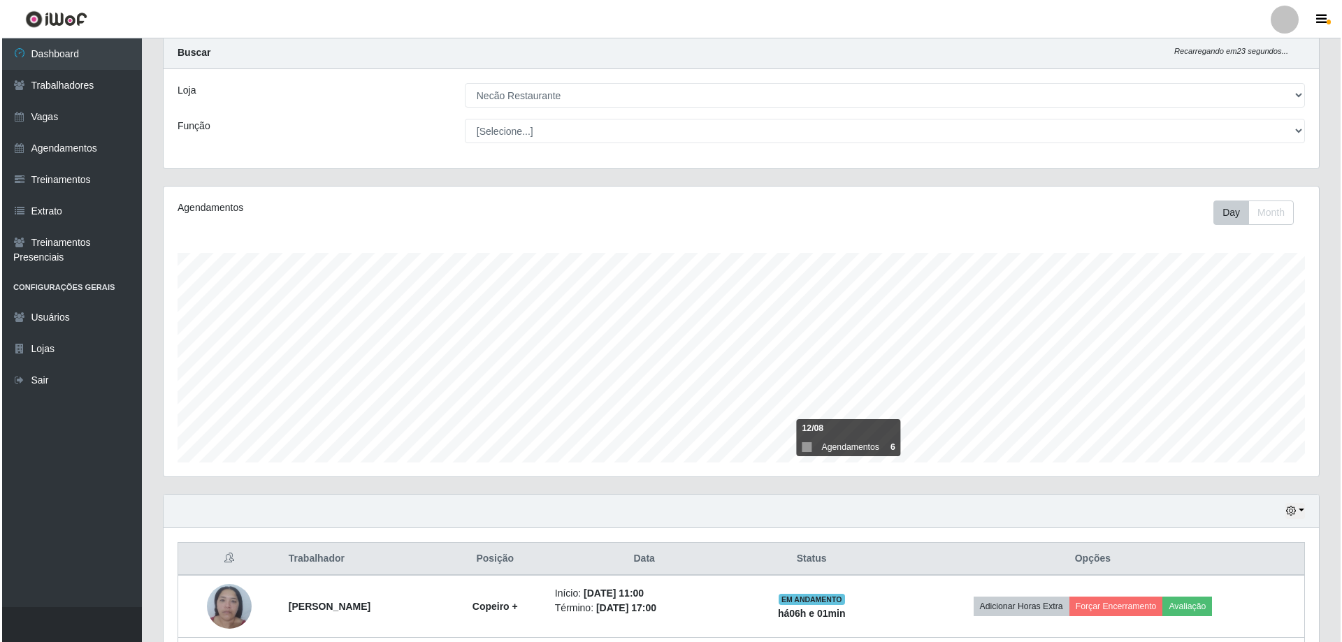
scroll to position [161, 0]
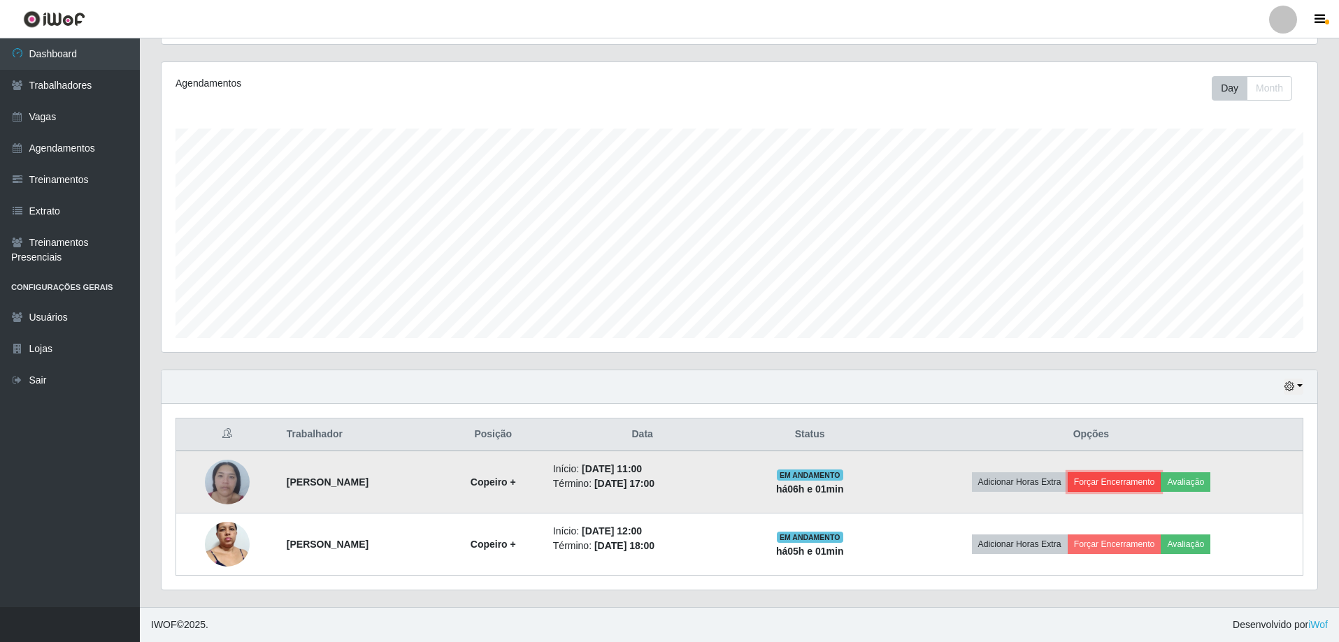
click at [1137, 477] on button "Forçar Encerramento" at bounding box center [1114, 482] width 94 height 20
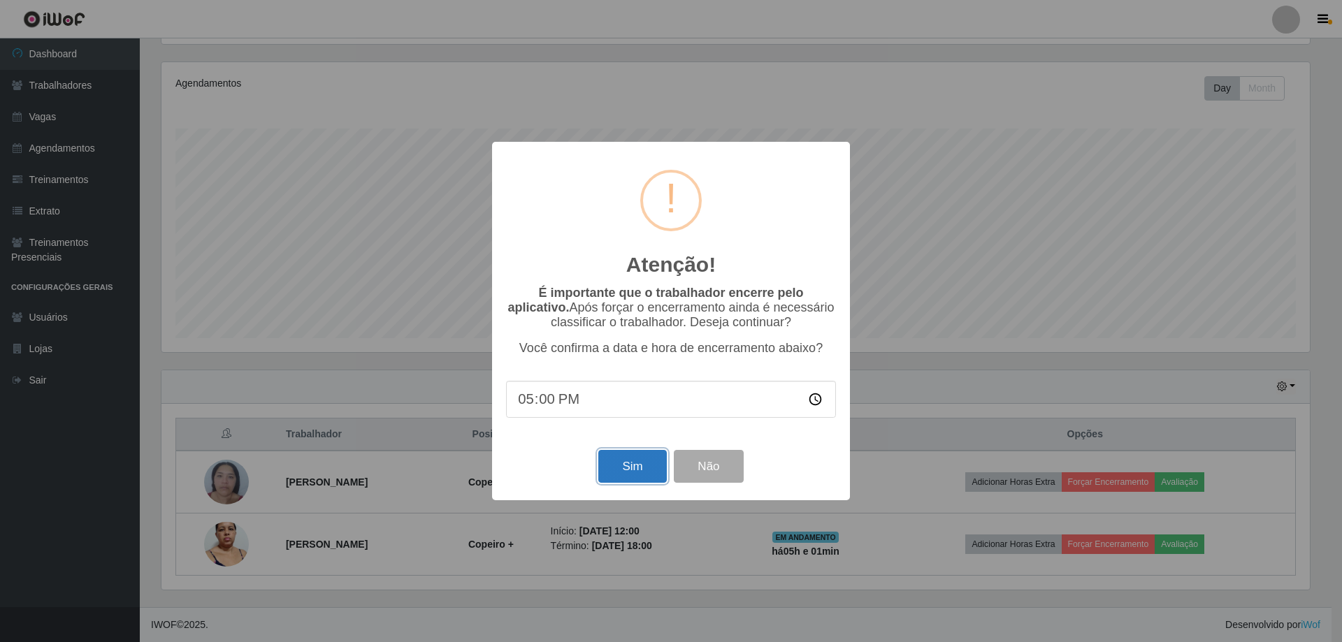
click at [658, 474] on button "Sim" at bounding box center [632, 466] width 68 height 33
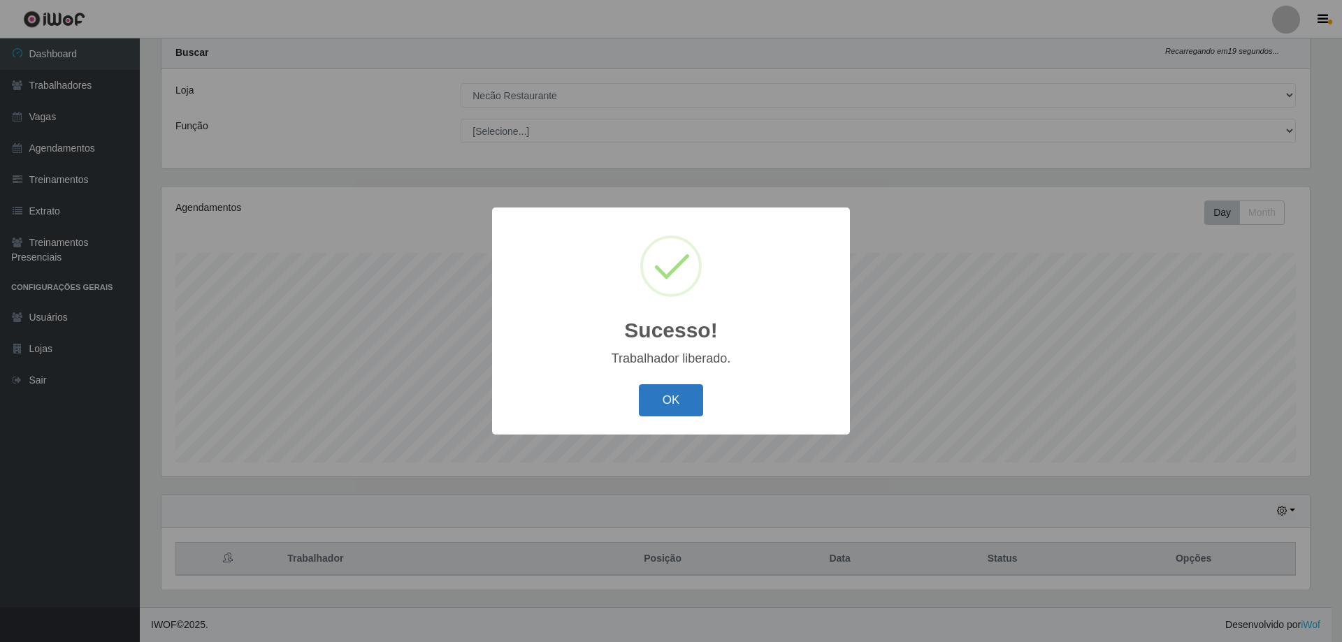
click at [675, 400] on button "OK" at bounding box center [671, 400] width 65 height 33
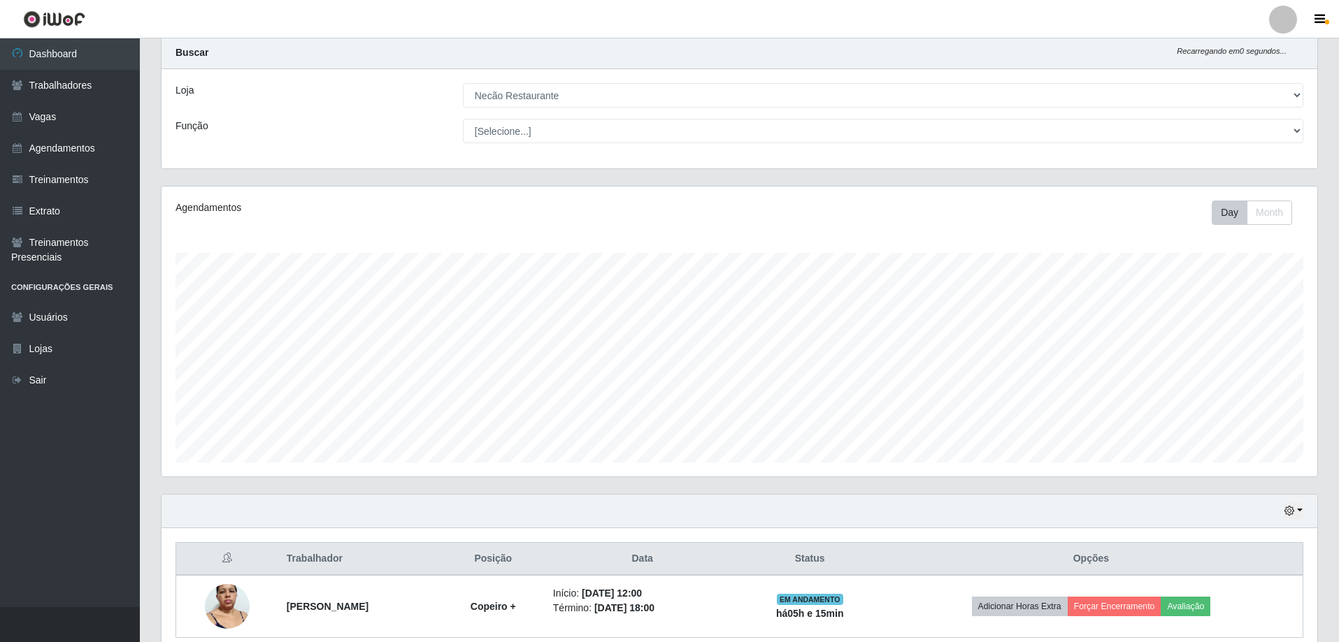
scroll to position [99, 0]
